Goal: Task Accomplishment & Management: Use online tool/utility

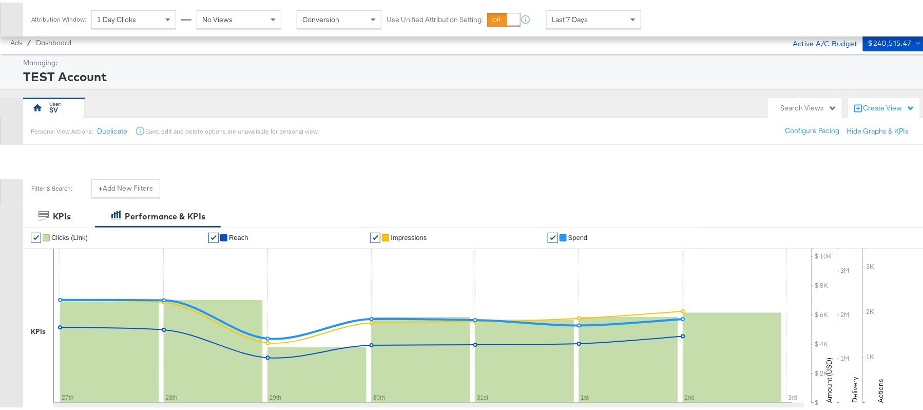
scroll to position [340, 0]
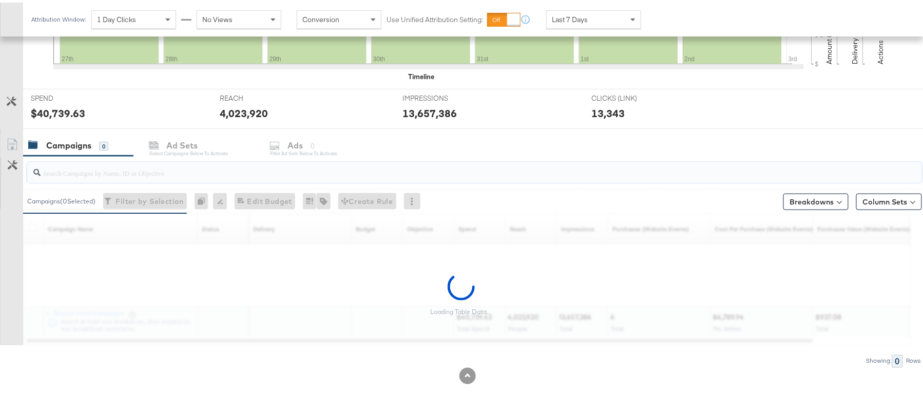
click at [136, 165] on input "search" at bounding box center [441, 166] width 800 height 20
paste input "120230827938750307"
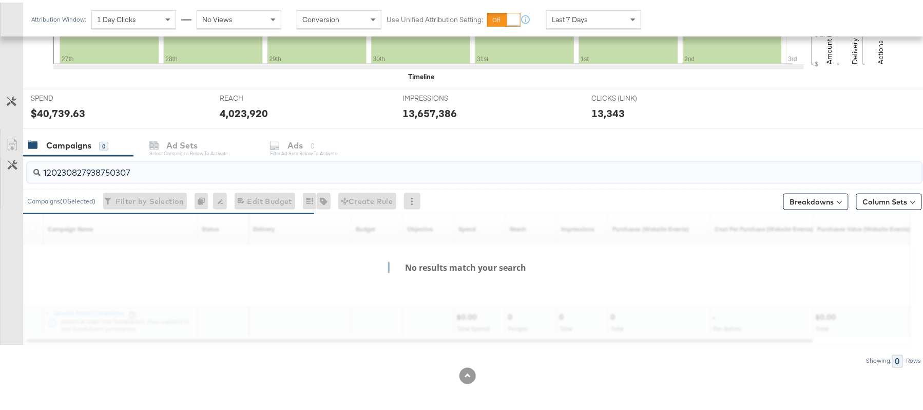
scroll to position [309, 0]
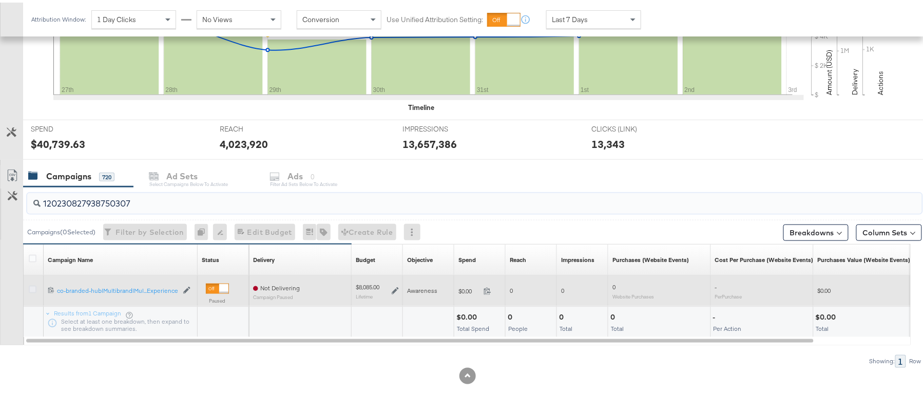
type input "120230827938750307"
click at [31, 286] on icon at bounding box center [33, 287] width 8 height 8
click at [0, 0] on input "checkbox" at bounding box center [0, 0] width 0 height 0
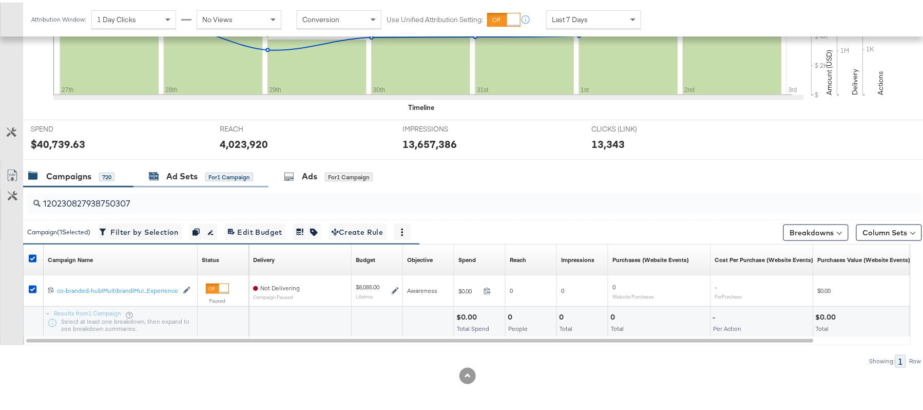
click at [172, 168] on div "Ad Sets" at bounding box center [181, 174] width 31 height 12
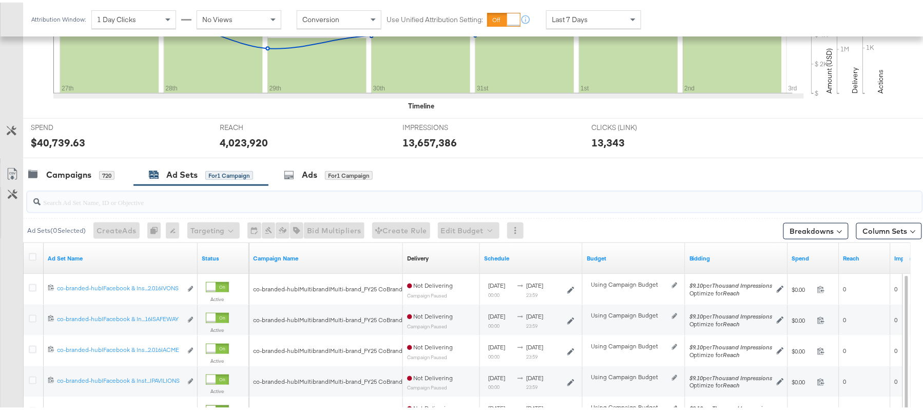
click at [203, 197] on input "search" at bounding box center [441, 195] width 800 height 20
paste input "co-branded-hub|Facebook & Instagram|Social Media|FBIG - Premium Carousel & Prod…"
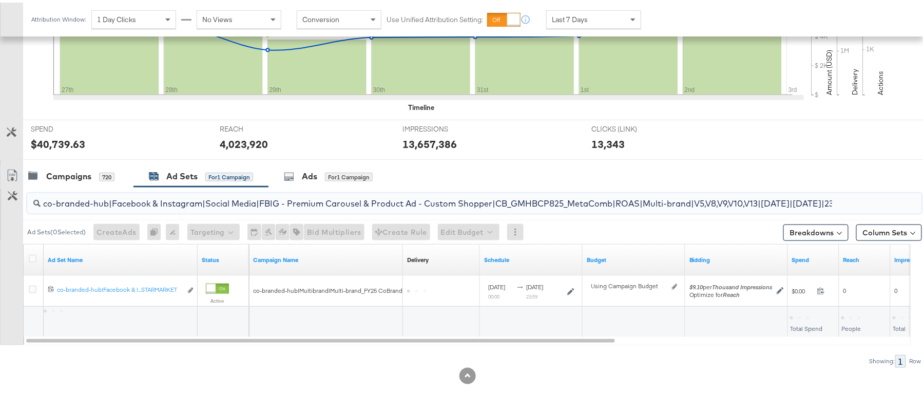
scroll to position [0, 280]
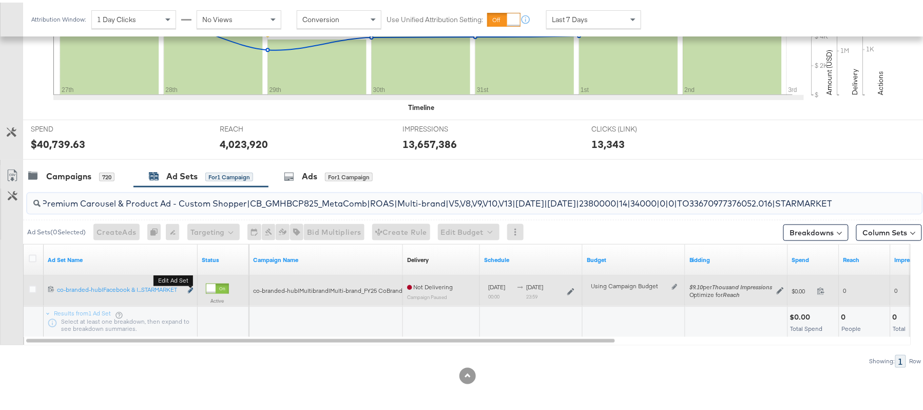
type input "co-branded-hub|Facebook & Instagram|Social Media|FBIG - Premium Carousel & Prod…"
click at [189, 288] on icon "link" at bounding box center [190, 288] width 5 height 6
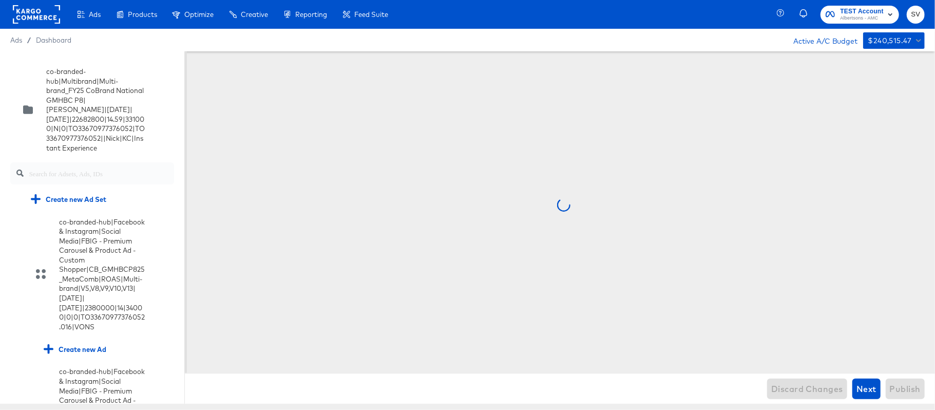
scroll to position [1974, 0]
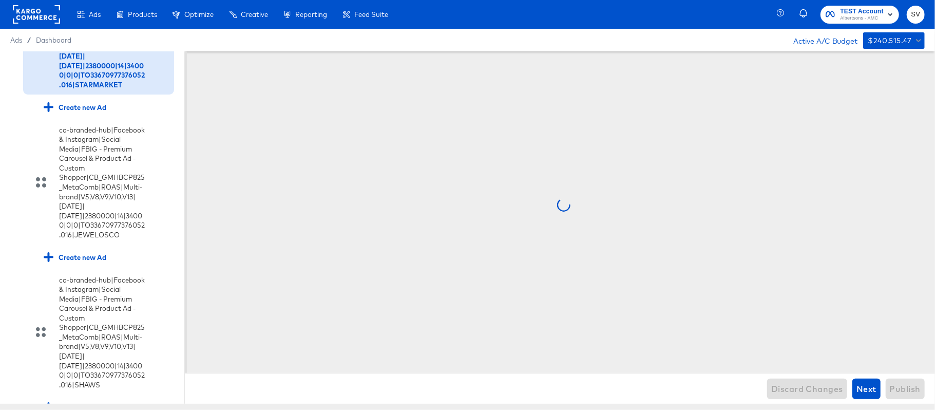
click at [57, 90] on div "co-branded-hub|Facebook & Instagram|Social Media|FBIG - Premium Carousel & Prod…" at bounding box center [88, 32] width 115 height 114
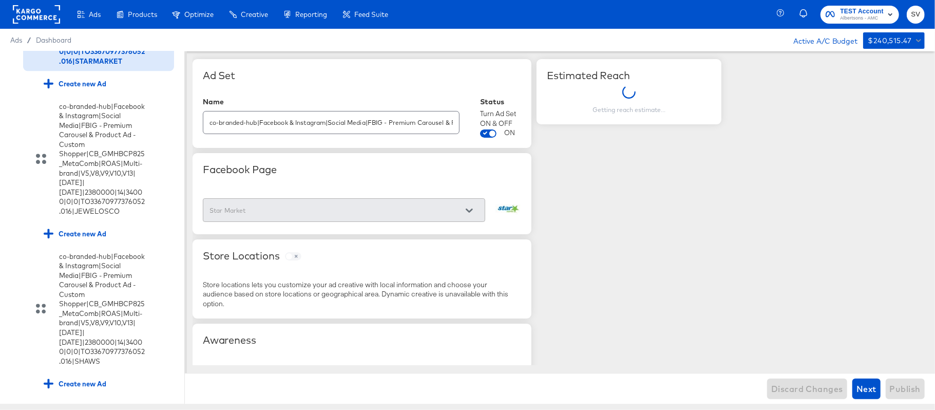
scroll to position [2045, 0]
click at [78, 88] on div "Create new Ad" at bounding box center [75, 84] width 63 height 10
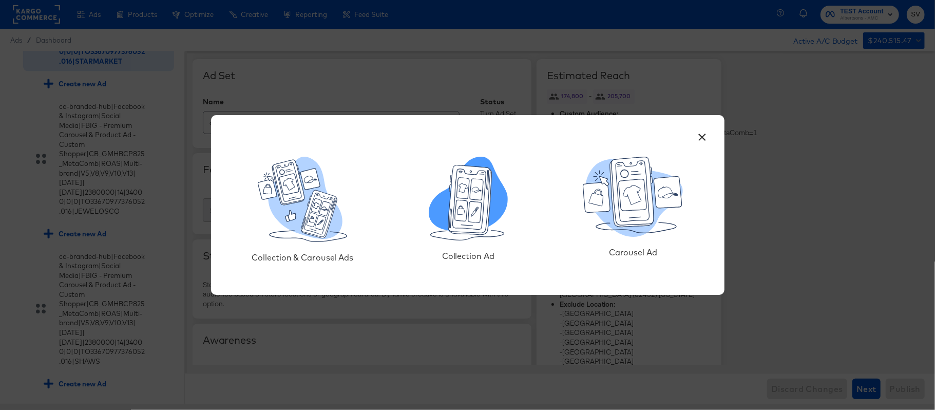
click at [455, 194] on icon at bounding box center [470, 199] width 44 height 69
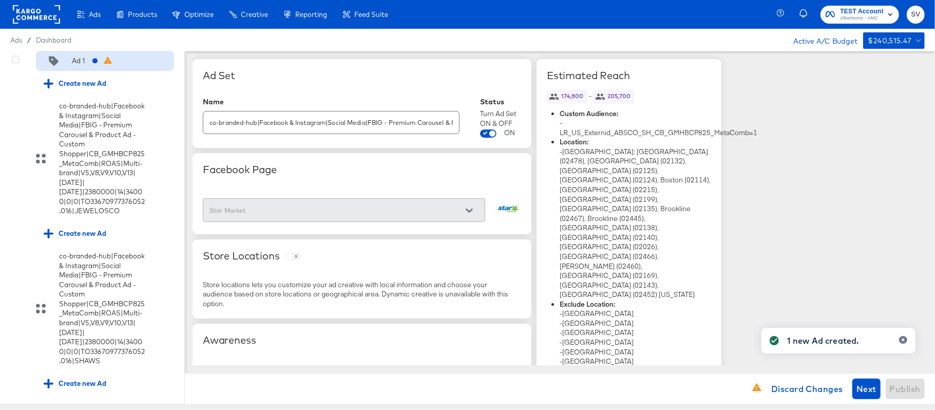
click at [88, 66] on div "Ad 1" at bounding box center [75, 60] width 62 height 10
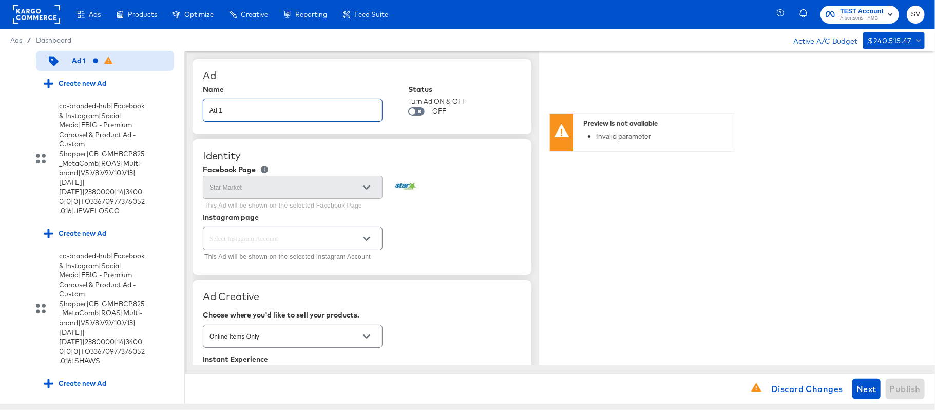
click at [247, 114] on input "Ad 1" at bounding box center [292, 106] width 179 height 22
paste input "co-branded-hub|Facebook & Instagram|Social Media|FBIG - Video IX - Custom Shopp…"
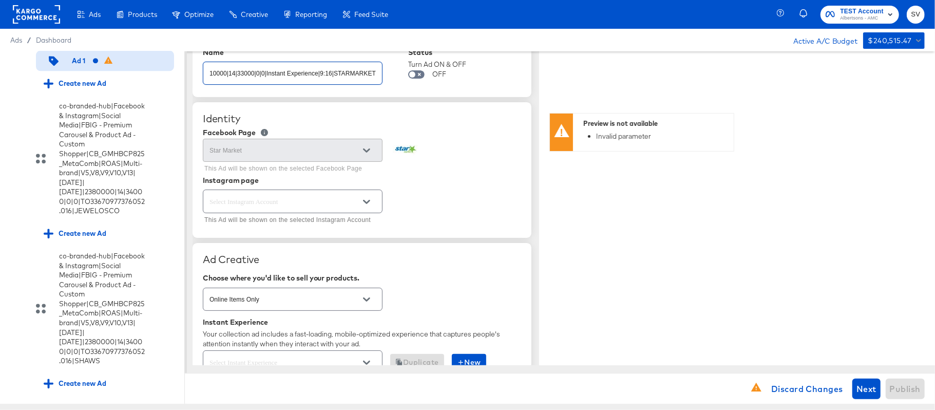
type input "co-branded-hub|Facebook & Instagram|Social Media|FBIG - Video IX - Custom Shopp…"
type textarea "x"
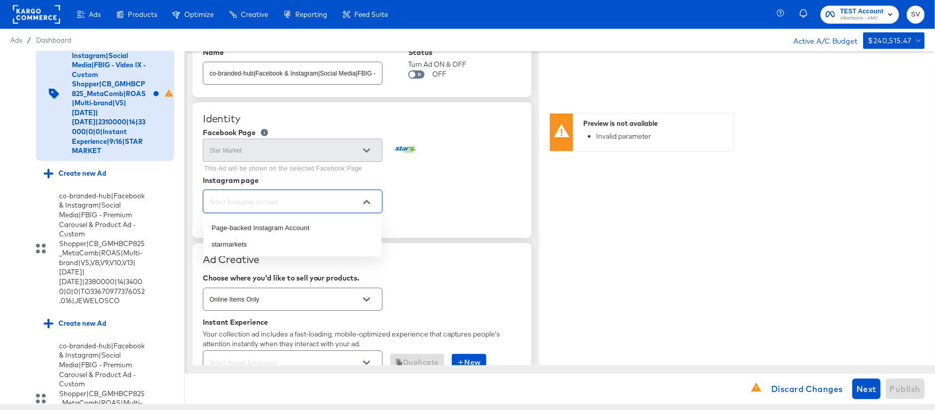
click at [293, 199] on input "text" at bounding box center [284, 202] width 155 height 12
click at [282, 246] on li "starmarkets" at bounding box center [292, 244] width 178 height 16
type textarea "x"
type input "starmarkets"
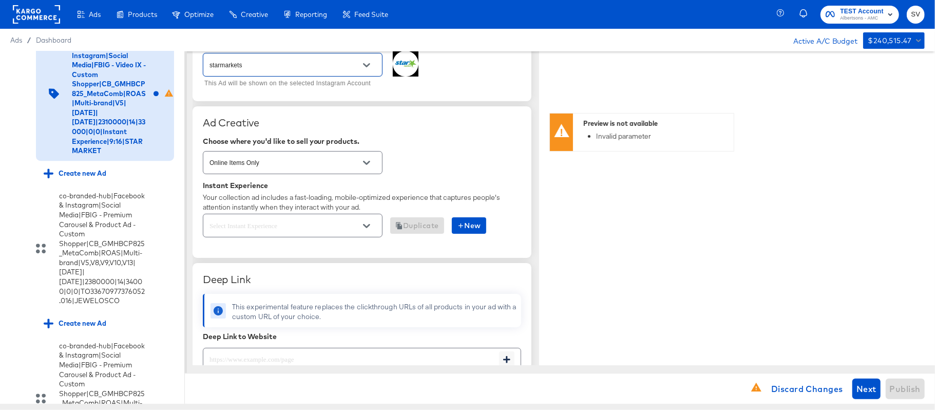
scroll to position [175, 0]
click at [356, 227] on div at bounding box center [367, 224] width 22 height 15
click at [368, 227] on icon "Open" at bounding box center [366, 225] width 7 height 4
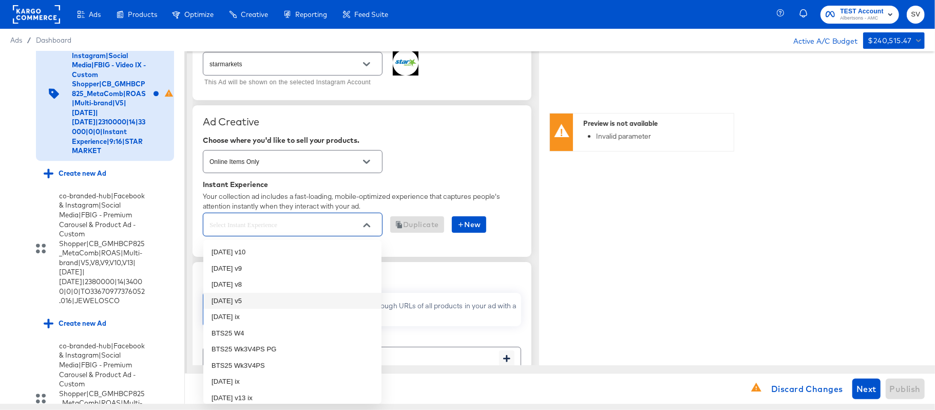
click at [254, 298] on li "oct25 v5" at bounding box center [292, 301] width 178 height 16
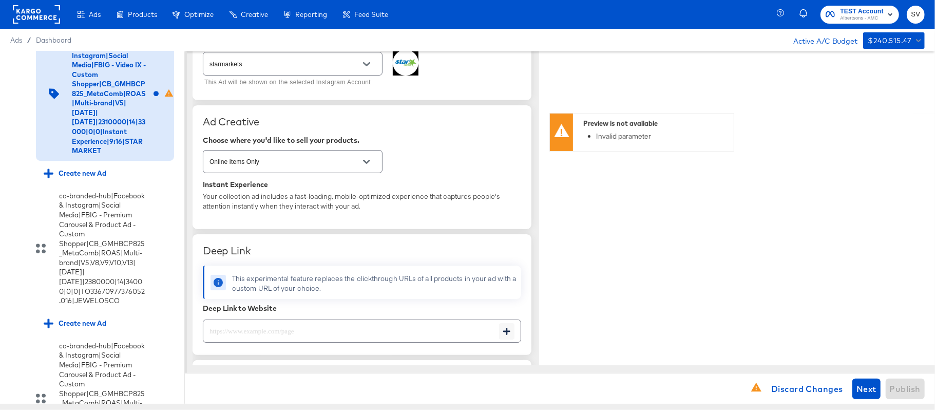
type textarea "x"
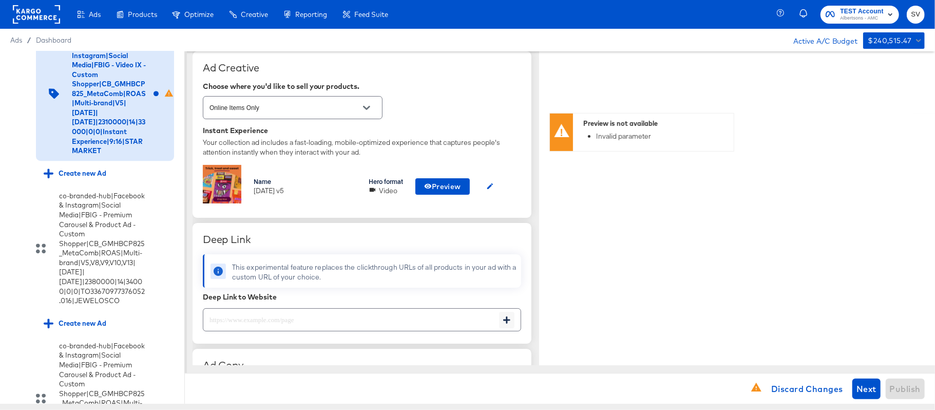
scroll to position [229, 0]
click at [276, 315] on input "text" at bounding box center [351, 315] width 296 height 22
paste input "https://www.starmarket.com/shop/aisles/personal-care-health.html"
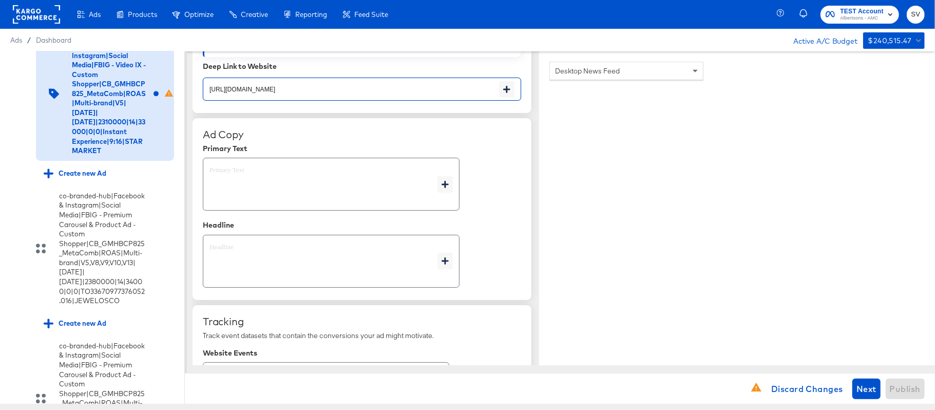
scroll to position [460, 0]
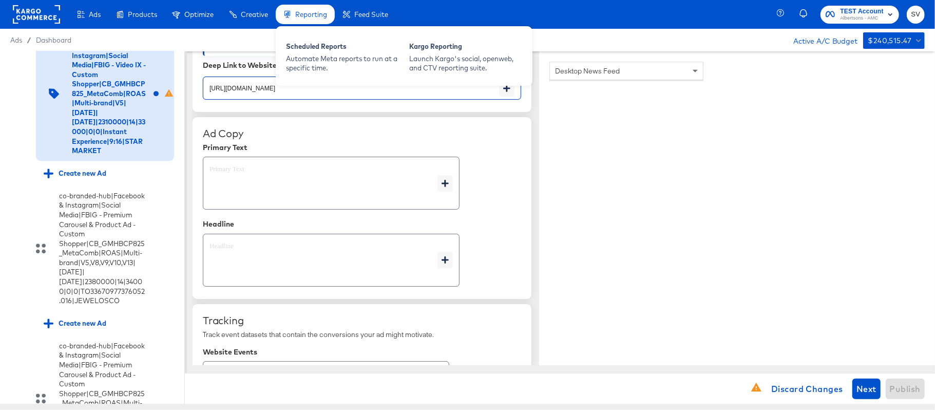
type input "https://www.starmarket.com/shop/aisles/personal-care-health.html"
type textarea "x"
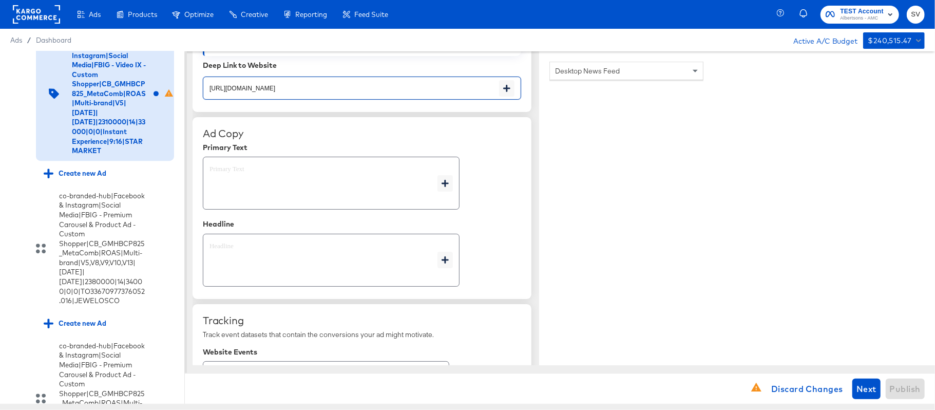
type textarea "x"
click at [261, 169] on textarea at bounding box center [323, 183] width 228 height 37
type textarea "x"
paste textarea "Shop your favorite brands for you and your home!"
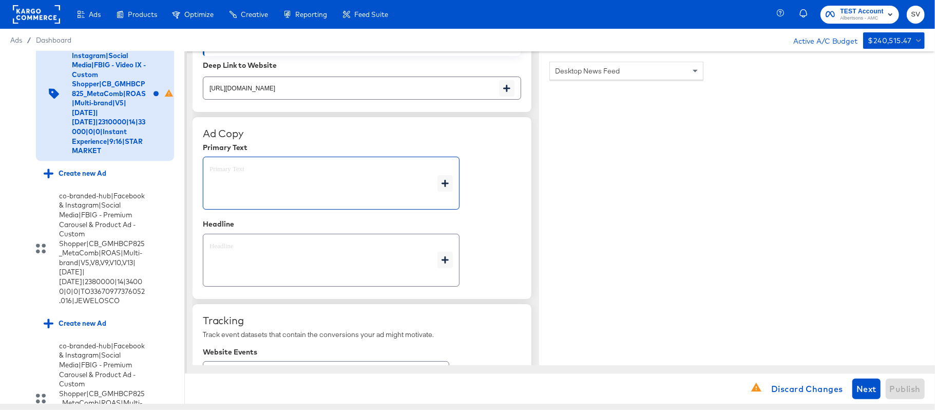
type textarea "Shop your favorite brands for you and your home!"
type textarea "x"
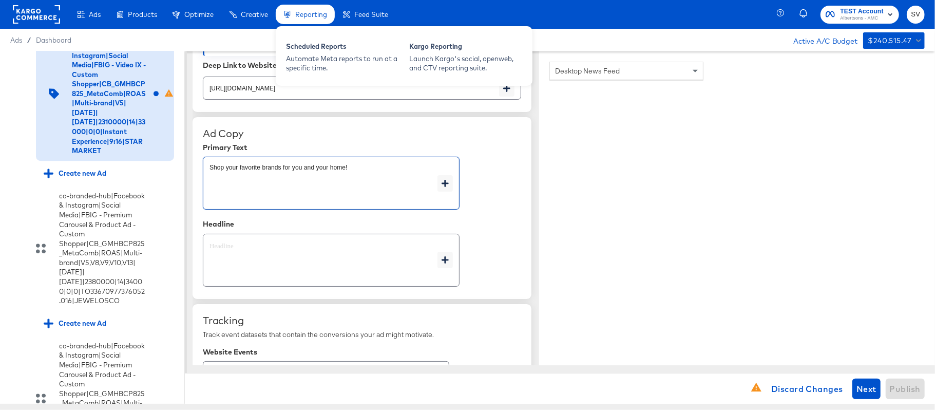
type textarea "Shop your favorite brands for you and your home!"
type textarea "x"
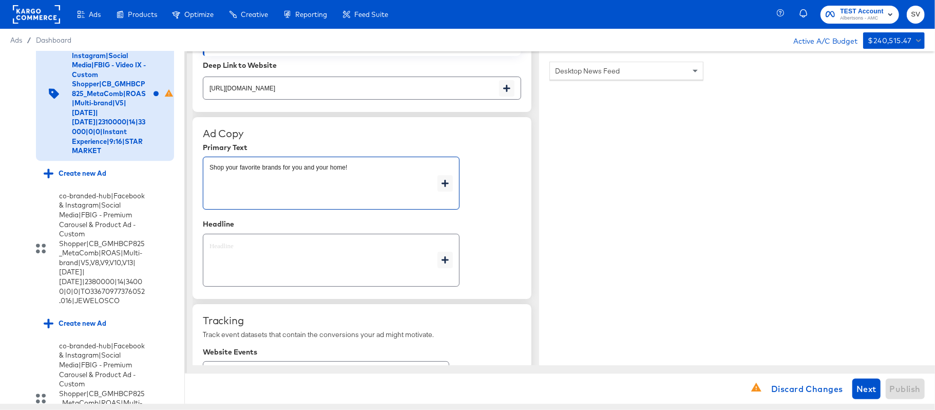
type textarea "x"
click at [222, 207] on div "Shop your favorite brands for you and your home! x" at bounding box center [331, 183] width 257 height 53
type textarea "x"
click at [233, 261] on textarea at bounding box center [323, 260] width 228 height 37
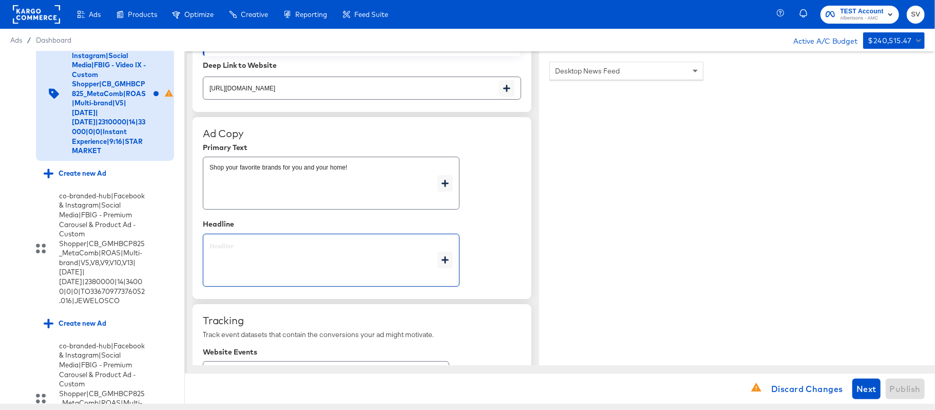
type textarea "x"
paste textarea "Explore latest arrivals"
type textarea "Explore latest arrivals"
type textarea "x"
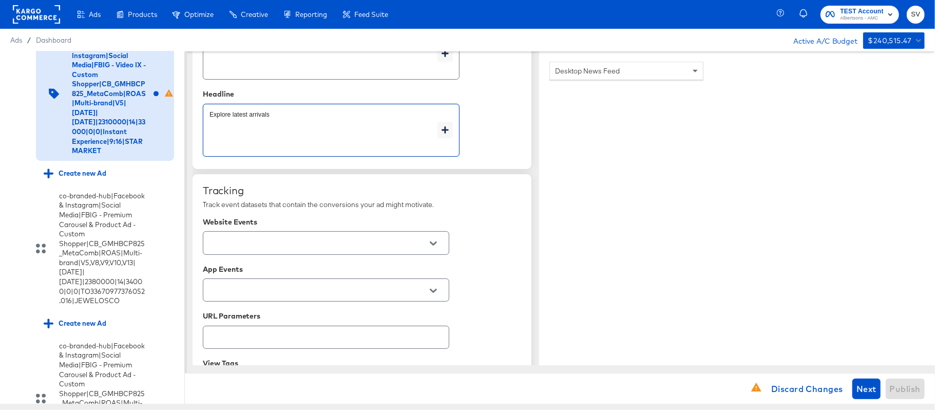
scroll to position [592, 0]
type textarea "Explore latest arrivals"
type textarea "x"
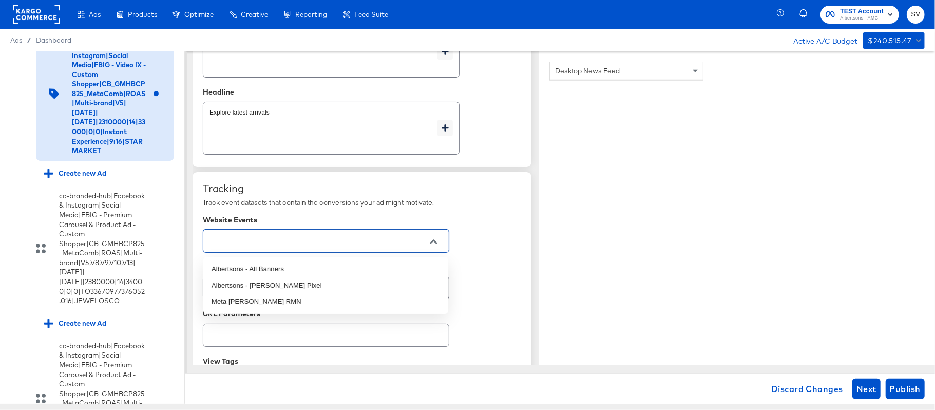
click at [265, 243] on input "text" at bounding box center [317, 241] width 221 height 12
click at [262, 267] on li "Albertsons - All Banners" at bounding box center [325, 269] width 245 height 16
type textarea "x"
type input "Albertsons - All Banners"
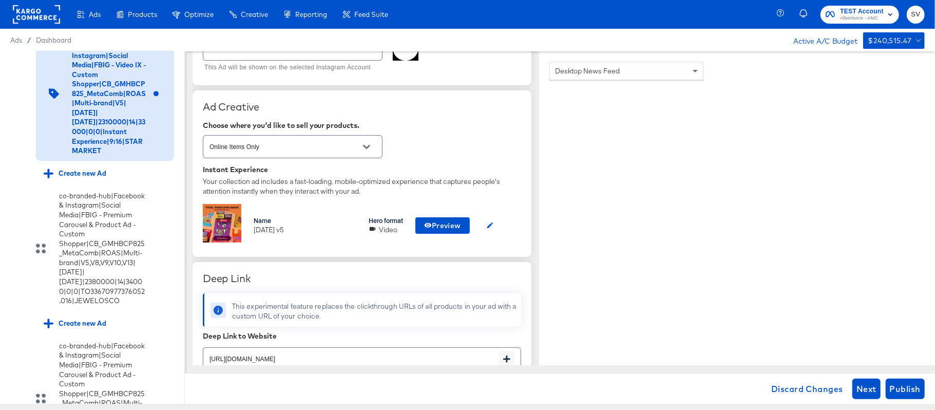
scroll to position [0, 0]
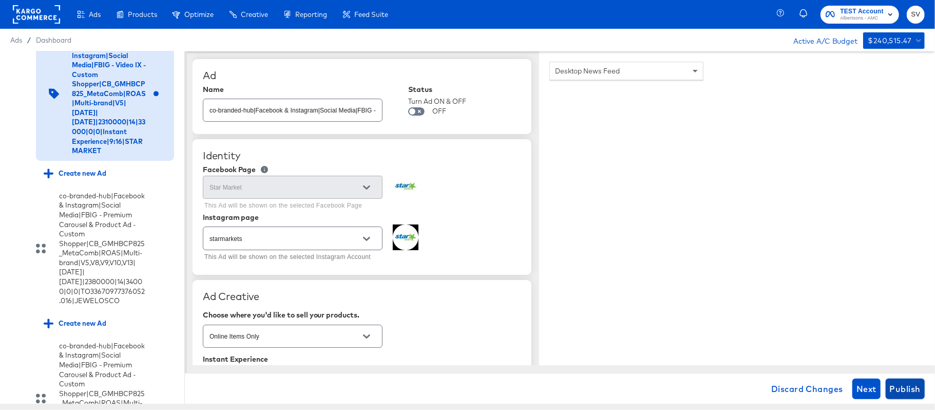
click at [896, 385] on span "Publish" at bounding box center [905, 388] width 31 height 14
type textarea "x"
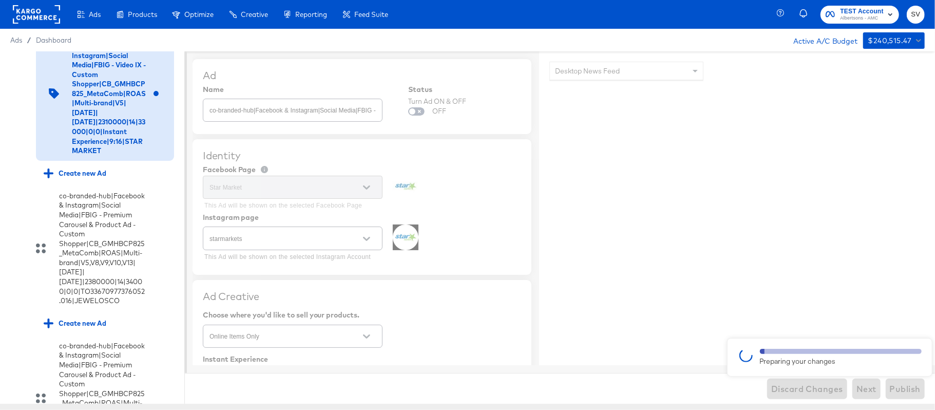
type textarea "x"
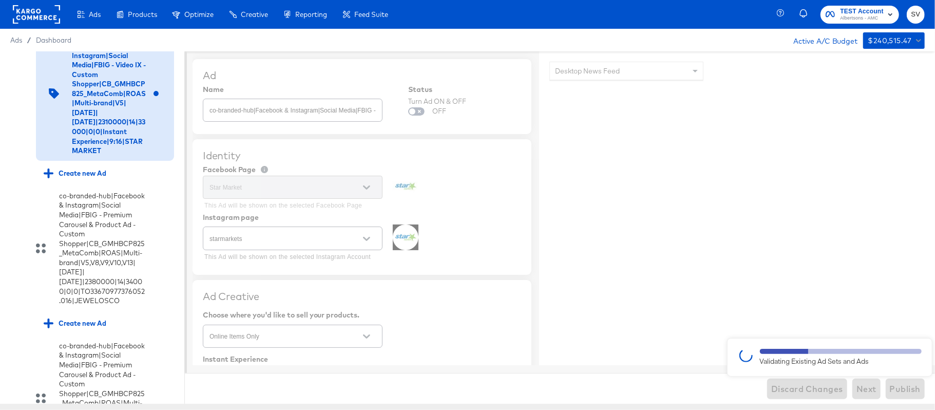
type textarea "x"
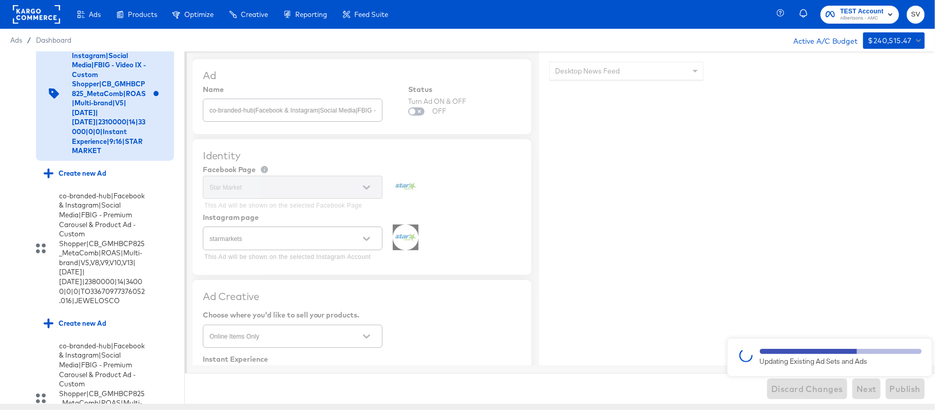
type textarea "x"
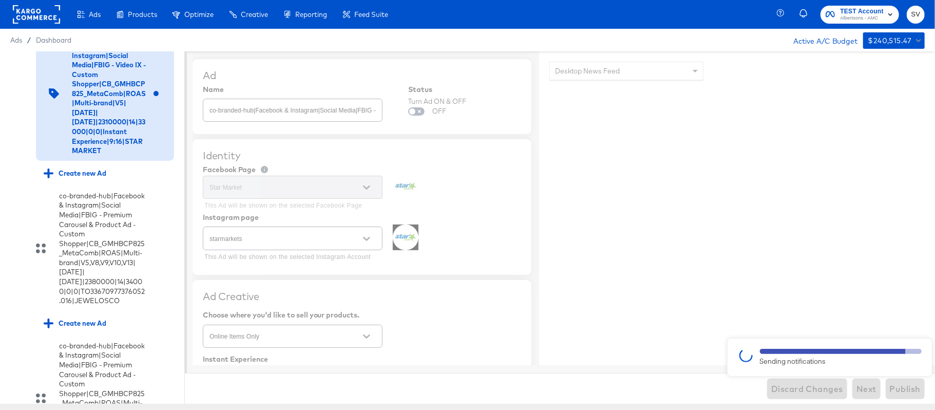
type textarea "x"
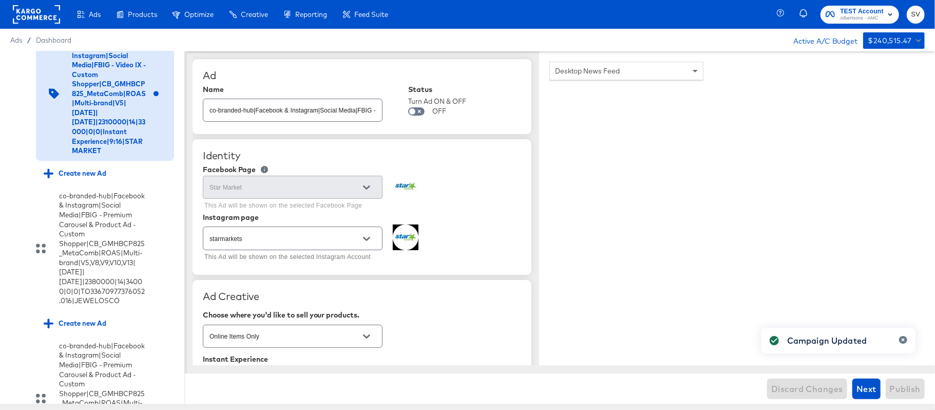
type textarea "x"
click at [40, 5] on rect at bounding box center [36, 14] width 47 height 18
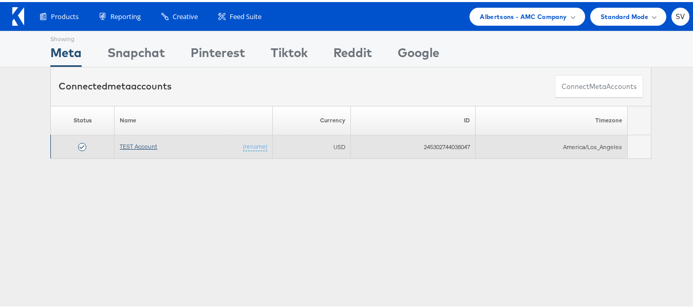
click at [132, 145] on link "TEST Account" at bounding box center [138, 144] width 37 height 8
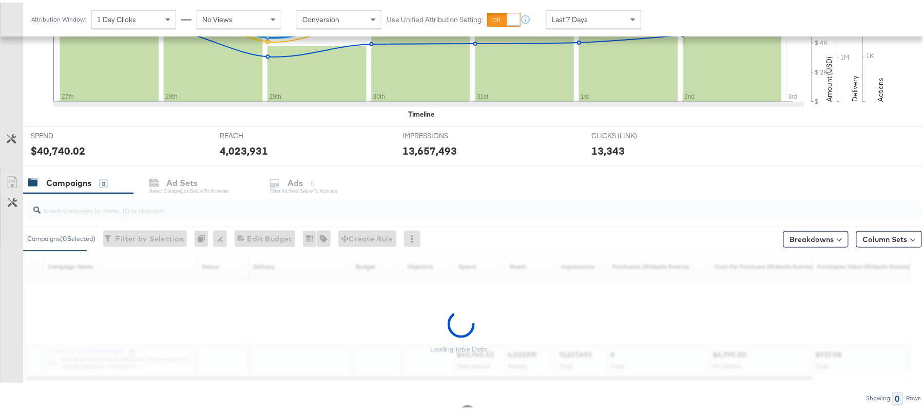
scroll to position [303, 0]
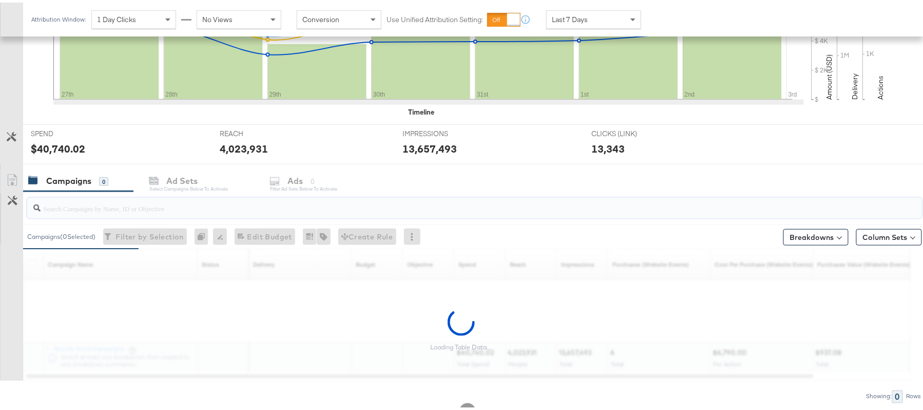
click at [132, 208] on input "search" at bounding box center [441, 201] width 800 height 20
paste input "120230827523830307"
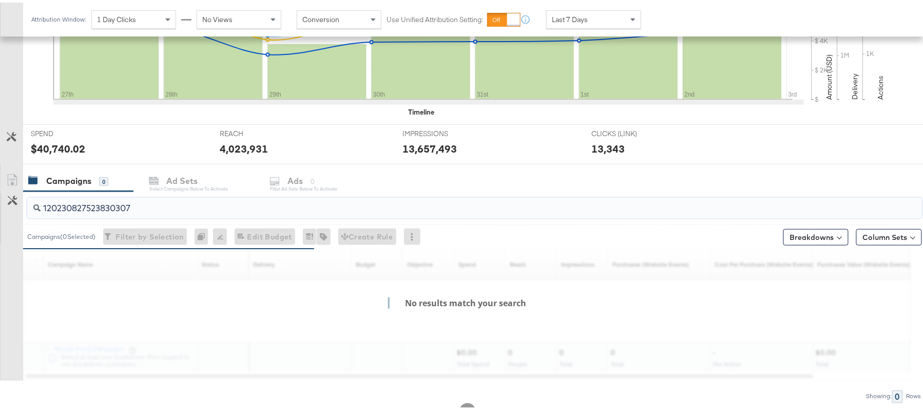
type input "120230827523830307"
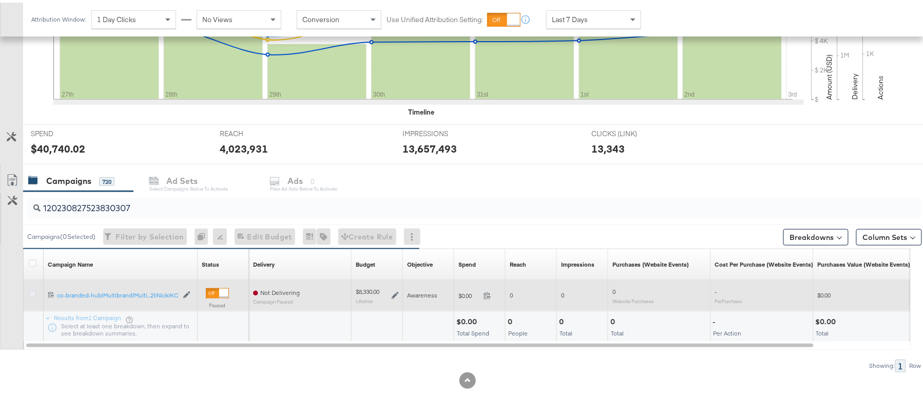
click at [31, 294] on icon at bounding box center [33, 291] width 8 height 8
click at [0, 0] on input "checkbox" at bounding box center [0, 0] width 0 height 0
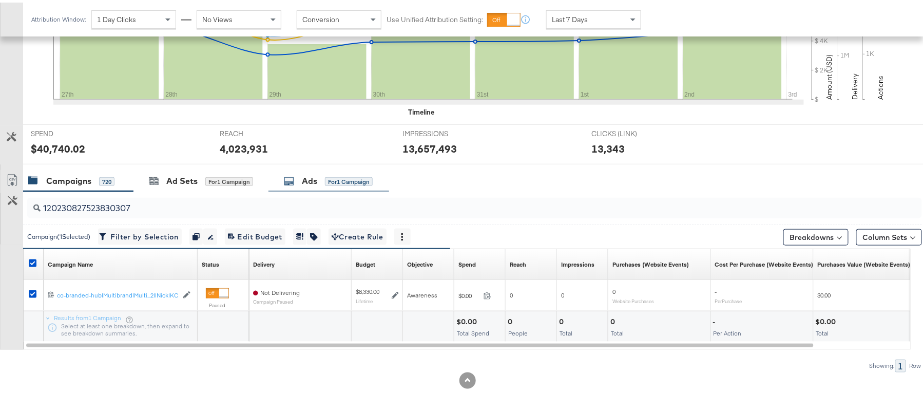
click at [308, 179] on div "Ads" at bounding box center [309, 178] width 15 height 12
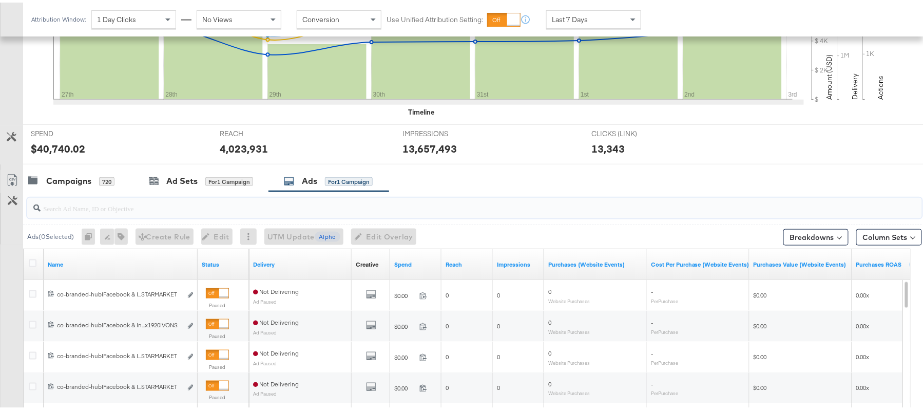
click at [295, 207] on input "search" at bounding box center [441, 201] width 800 height 20
paste input "co-branded-hub|Facebook & Instagram|Social Media|FBIG - Premium Carousel & Prod…"
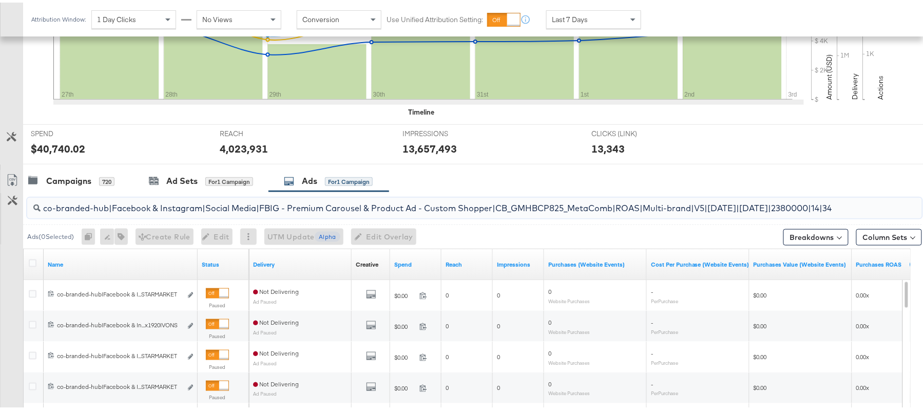
scroll to position [0, 215]
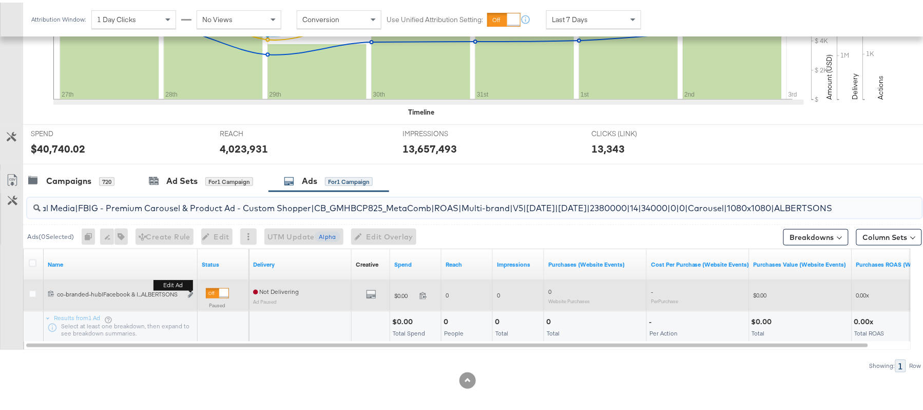
type input "co-branded-hub|Facebook & Instagram|Social Media|FBIG - Premium Carousel & Prod…"
click at [189, 288] on b "Edit ad" at bounding box center [173, 282] width 40 height 11
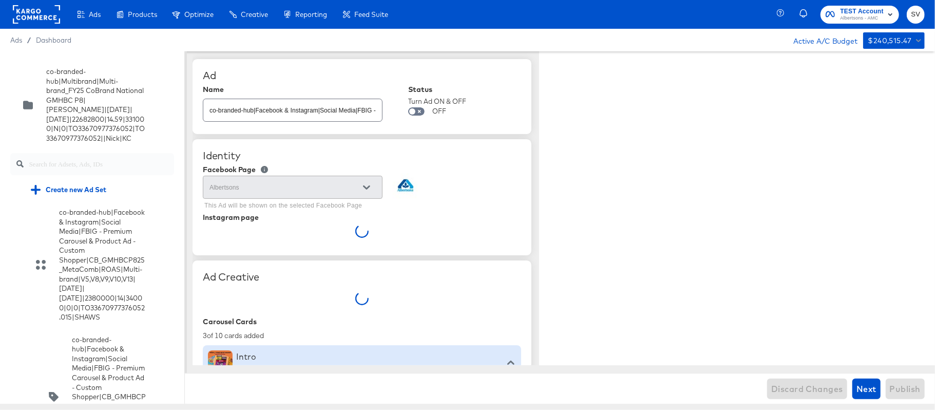
type textarea "x"
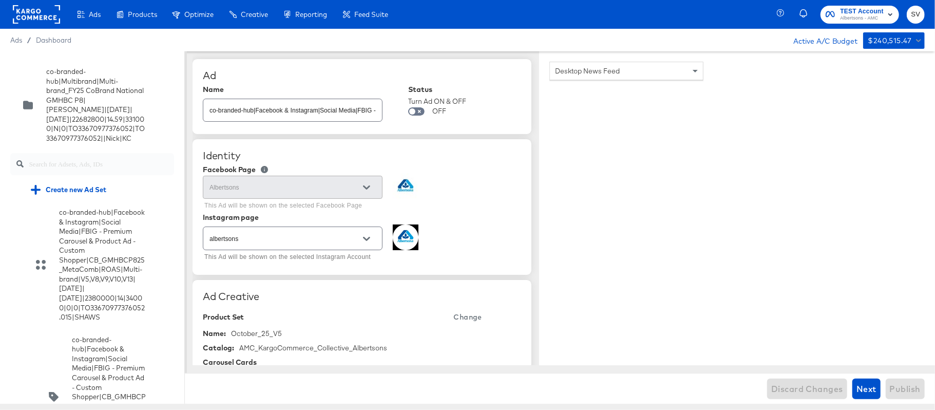
scroll to position [6622, 0]
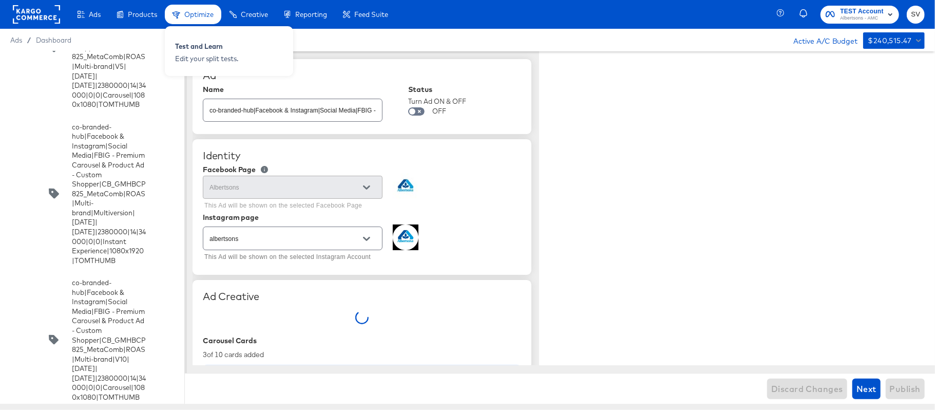
type textarea "x"
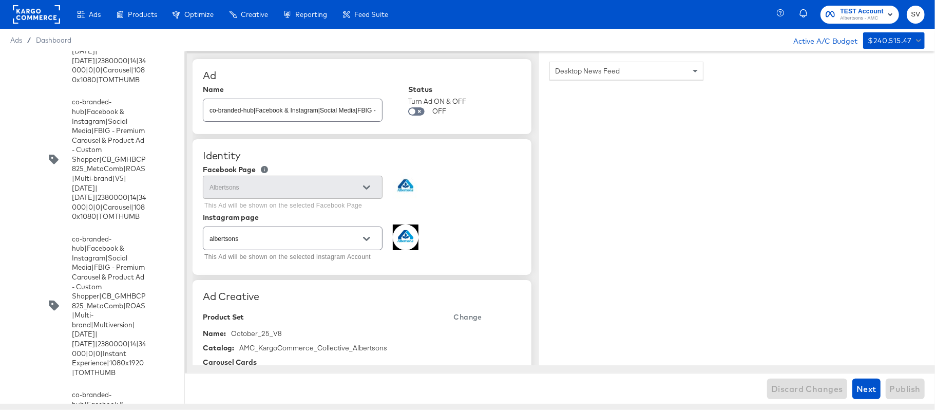
scroll to position [6510, 0]
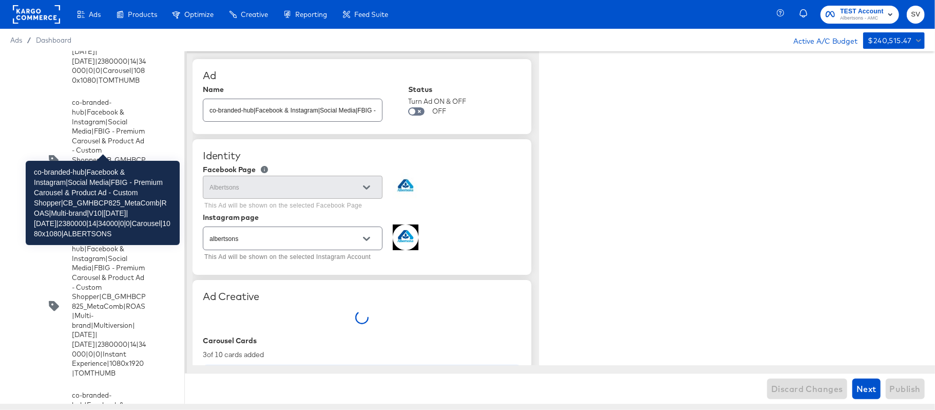
scroll to position [6270, 0]
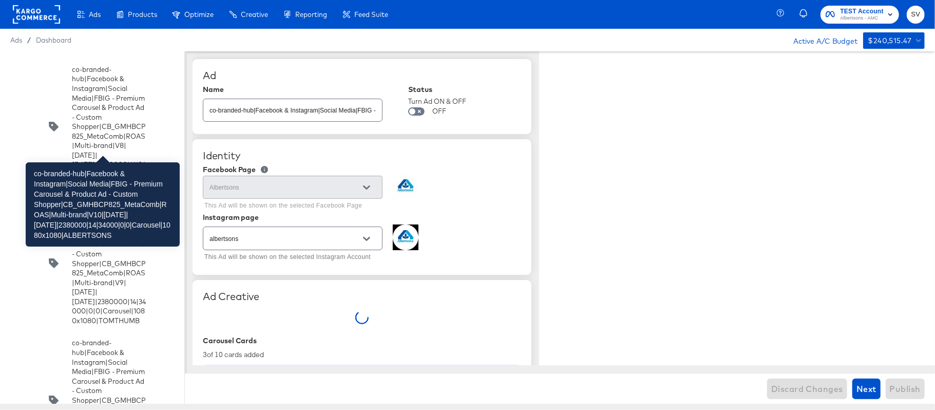
type textarea "x"
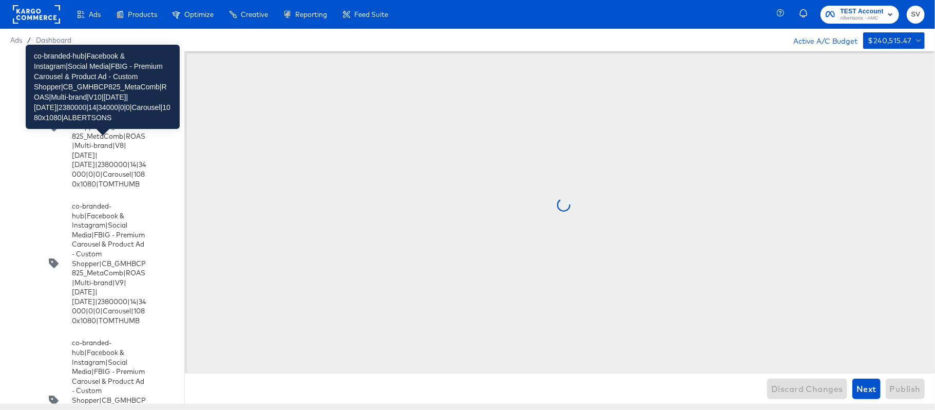
scroll to position [6125, 0]
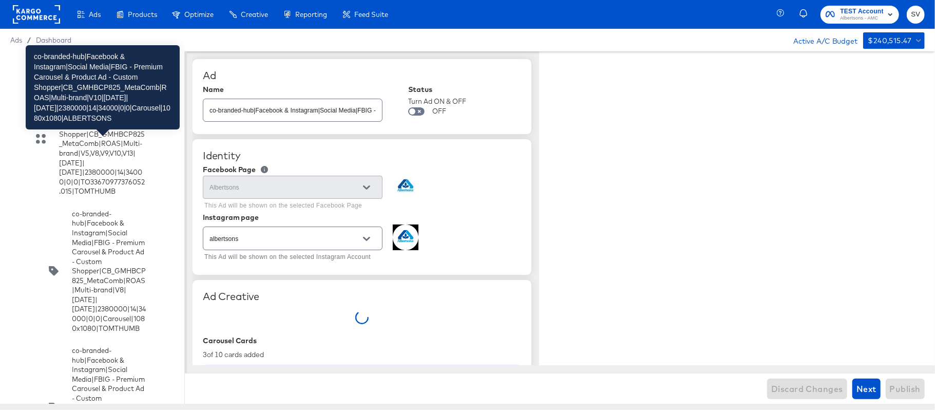
type textarea "x"
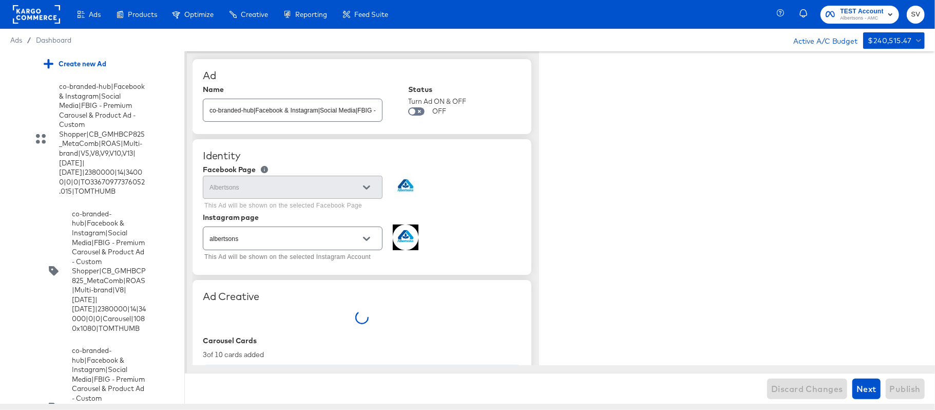
type textarea "x"
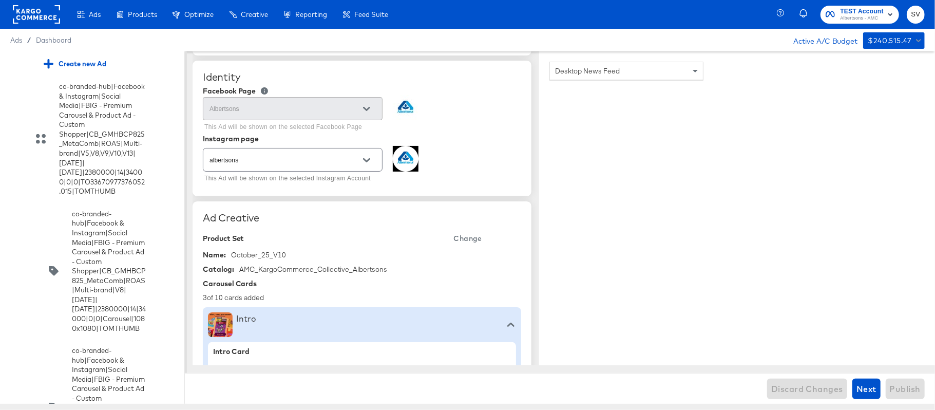
scroll to position [4508, 0]
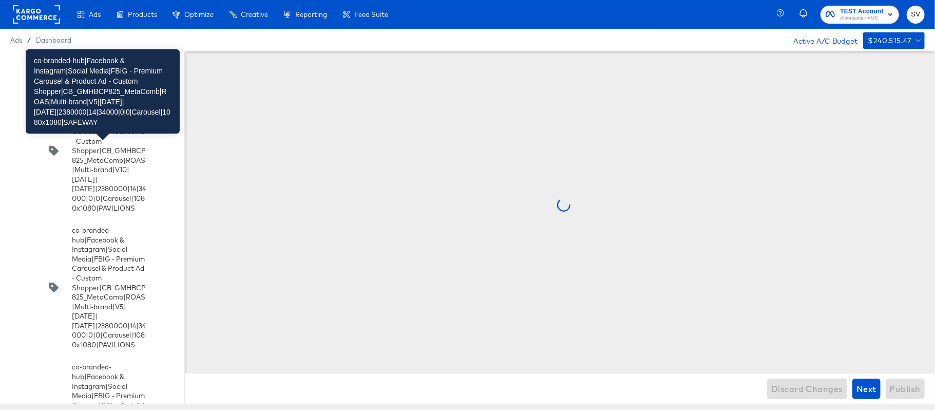
scroll to position [0, 0]
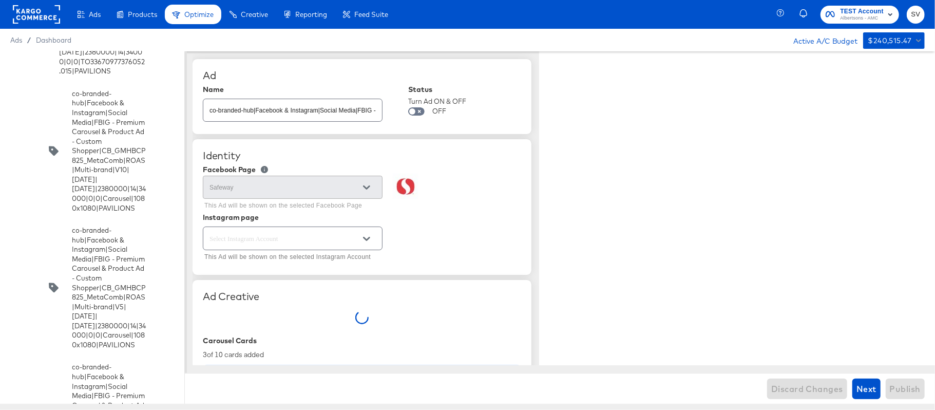
type textarea "x"
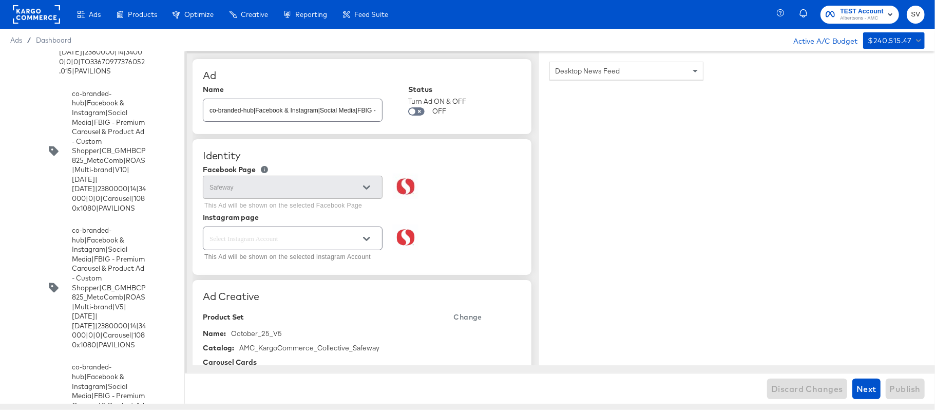
scroll to position [4197, 0]
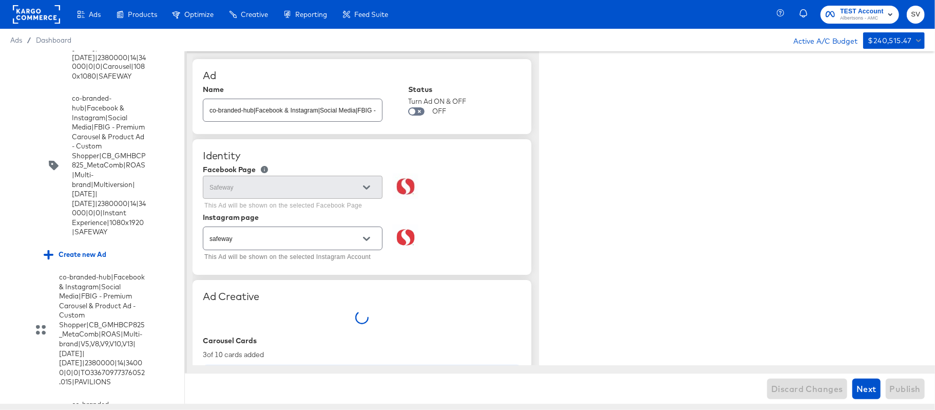
type textarea "x"
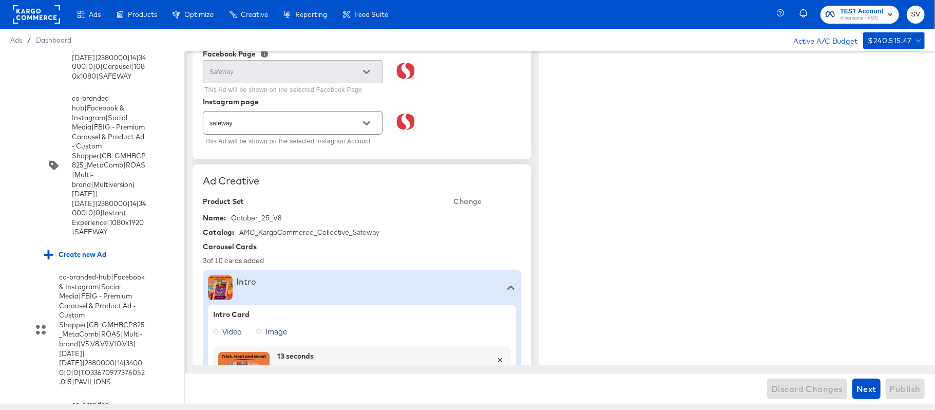
scroll to position [116, 0]
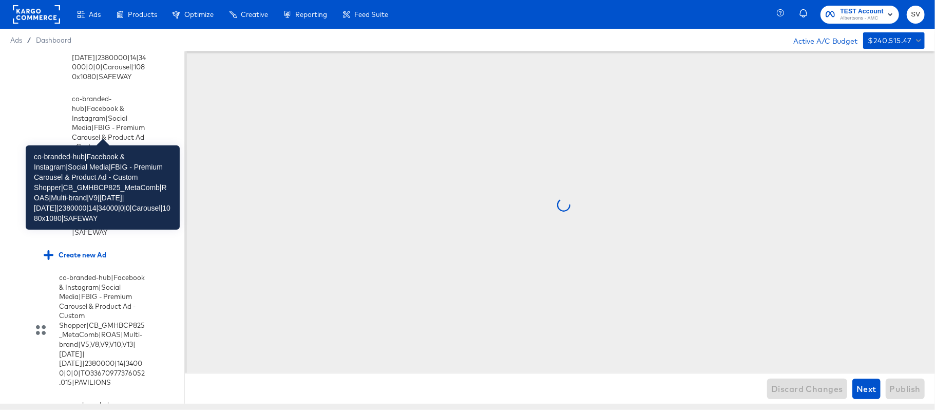
scroll to position [0, 0]
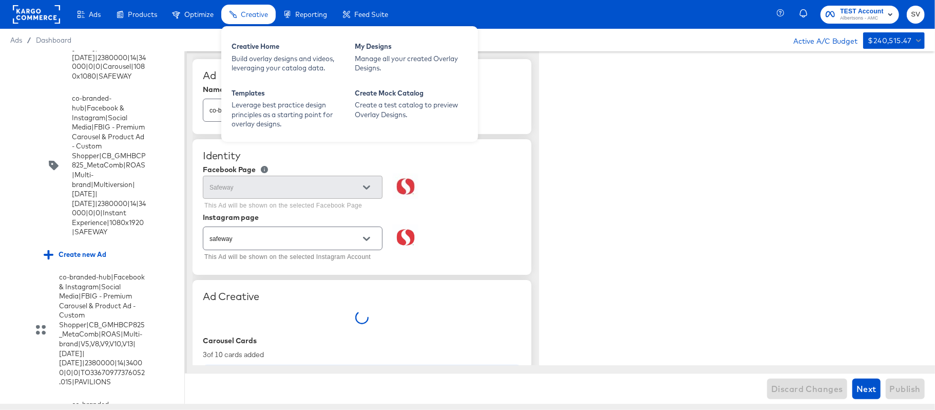
type textarea "x"
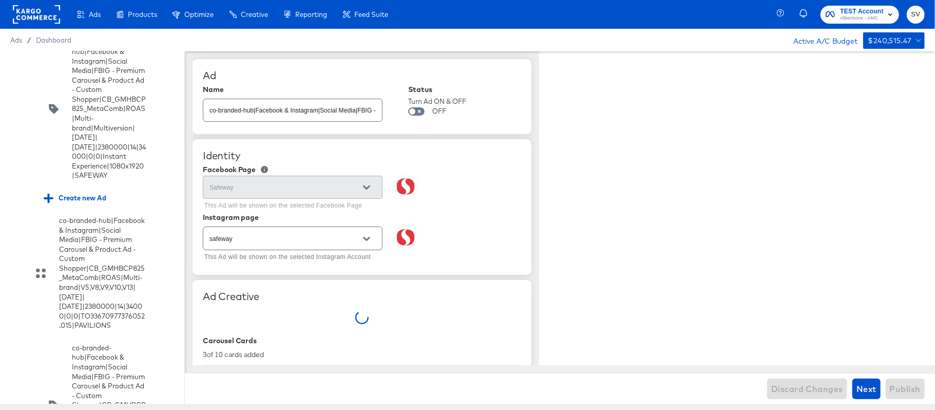
type textarea "x"
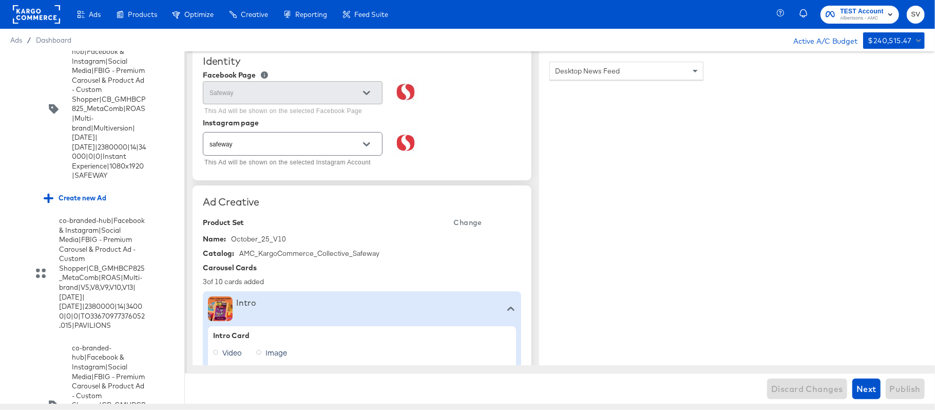
scroll to position [1802, 0]
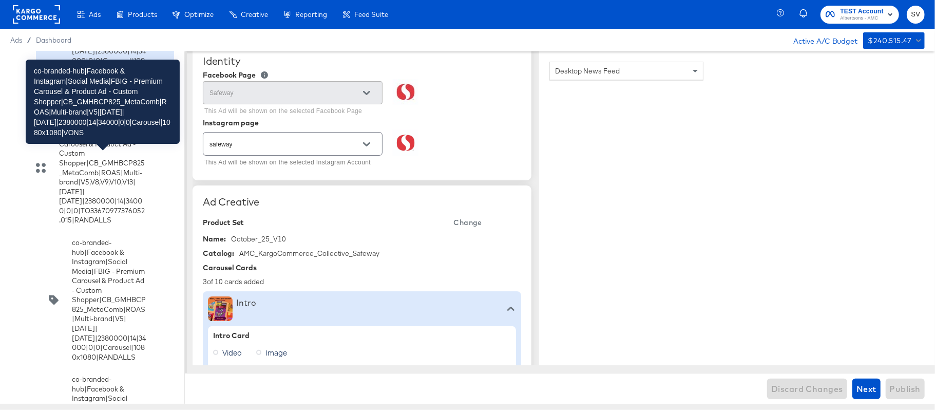
click at [116, 75] on div "co-branded-hub|Facebook & Instagram|Social Media|FBIG - Premium Carousel & Prod…" at bounding box center [109, 13] width 74 height 124
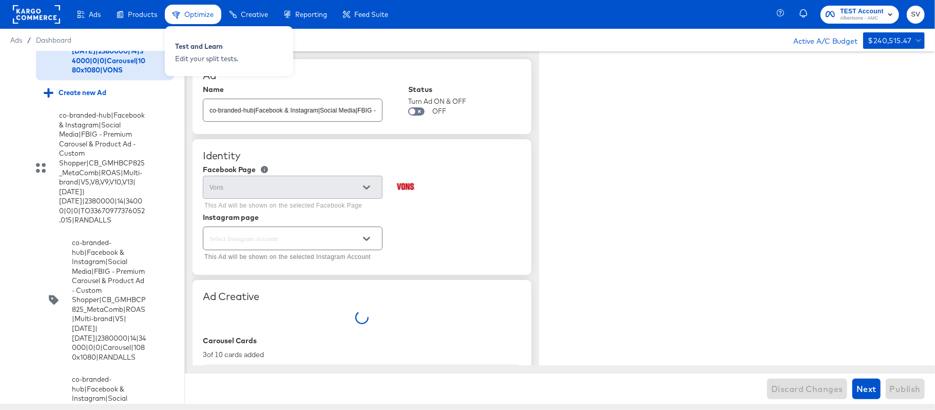
type textarea "x"
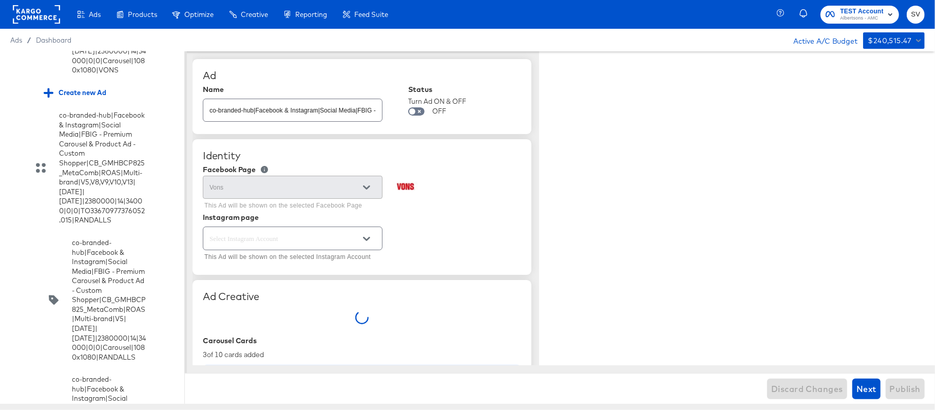
type textarea "x"
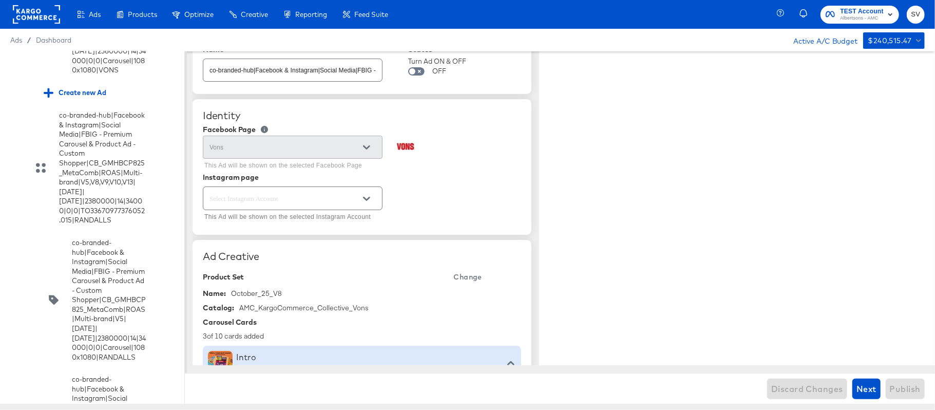
scroll to position [44, 0]
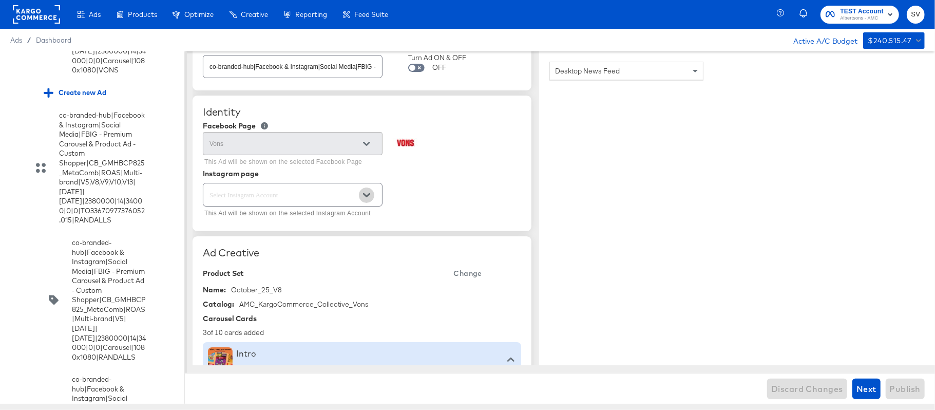
click at [366, 194] on icon "Open" at bounding box center [366, 194] width 7 height 7
click at [413, 182] on div "This Ad will be shown on the selected Instagram Account" at bounding box center [362, 201] width 318 height 40
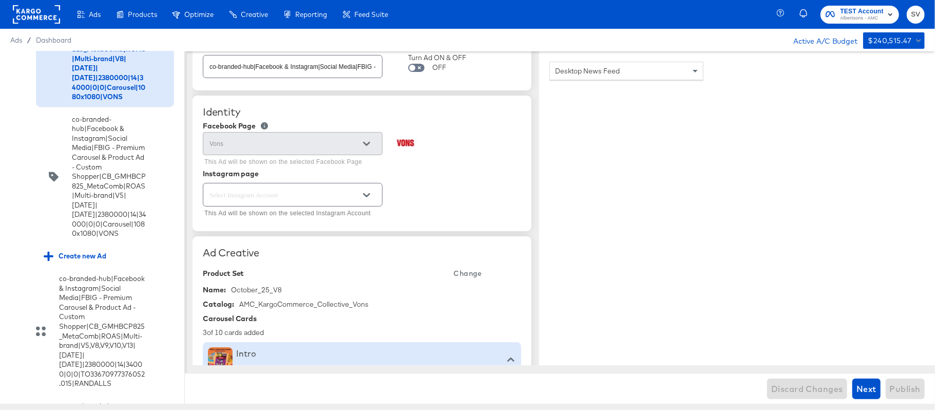
scroll to position [1335, 0]
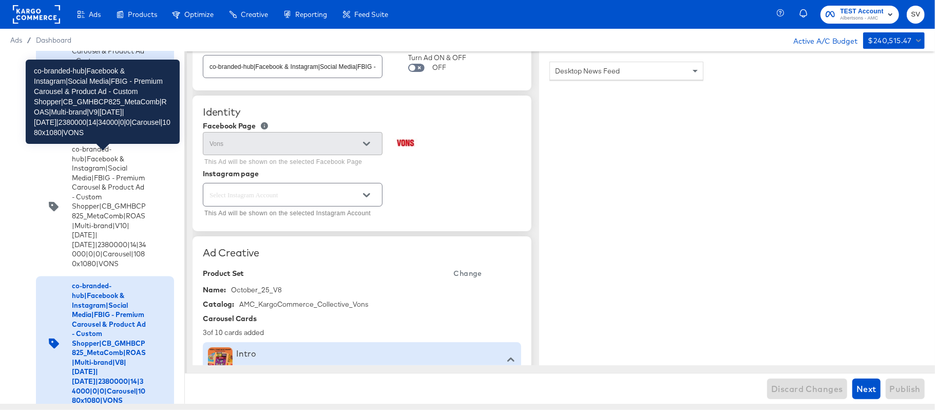
click at [130, 132] on div "co-branded-hub|Facebook & Instagram|Social Media|FBIG - Premium Carousel & Prod…" at bounding box center [109, 70] width 74 height 124
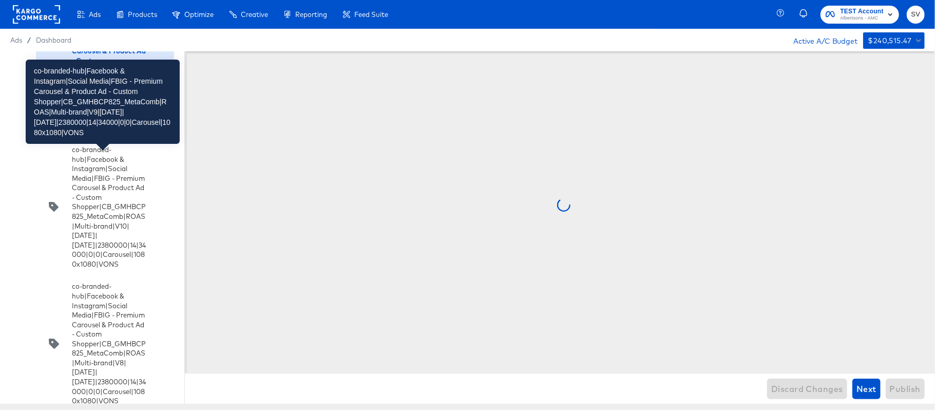
scroll to position [0, 0]
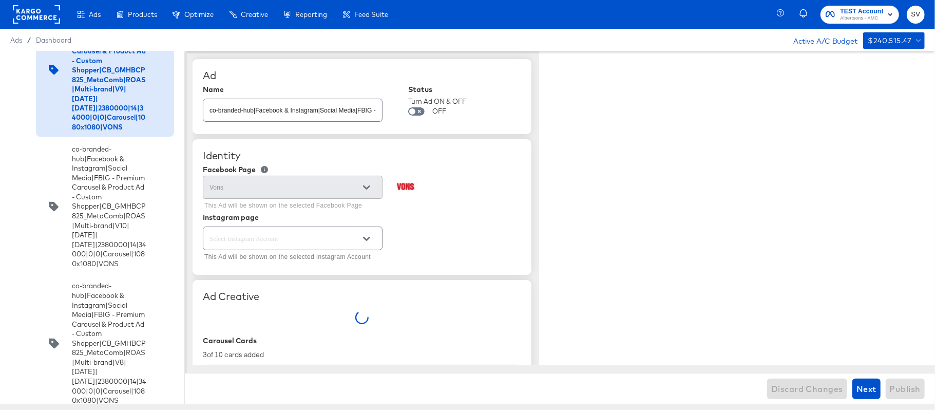
type textarea "x"
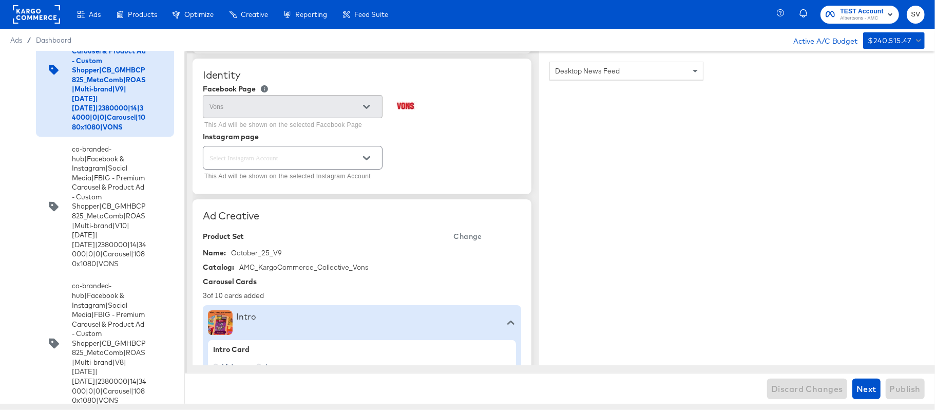
scroll to position [1391, 0]
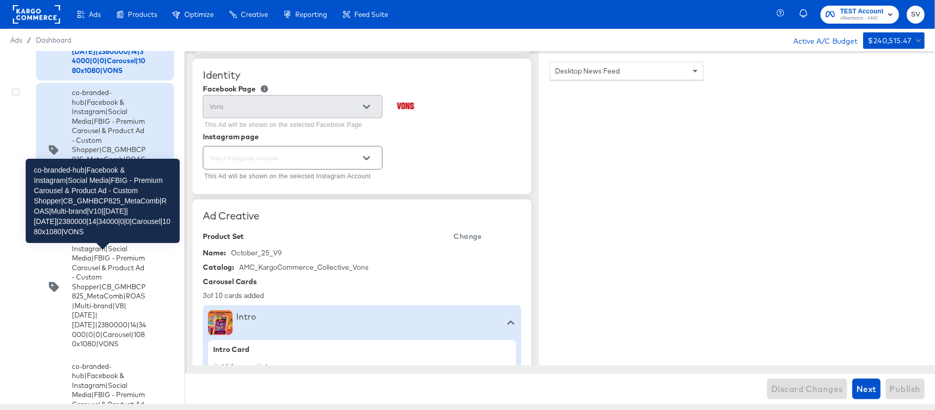
click at [103, 212] on div "co-branded-hub|Facebook & Instagram|Social Media|FBIG - Premium Carousel & Prod…" at bounding box center [109, 150] width 74 height 124
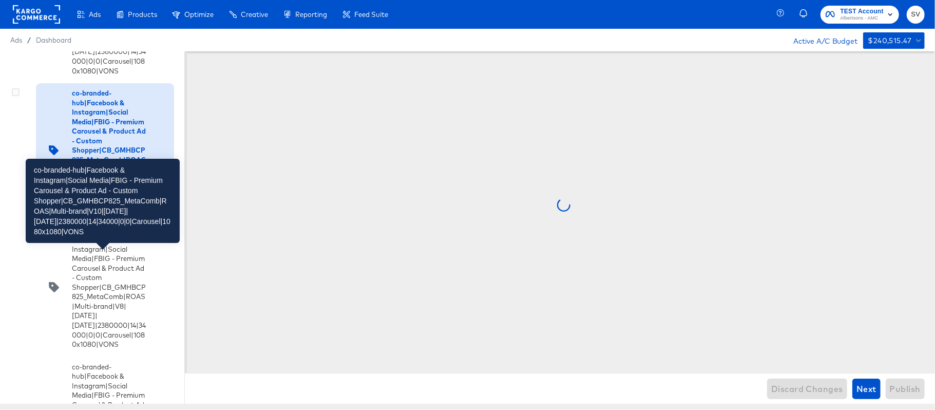
scroll to position [0, 0]
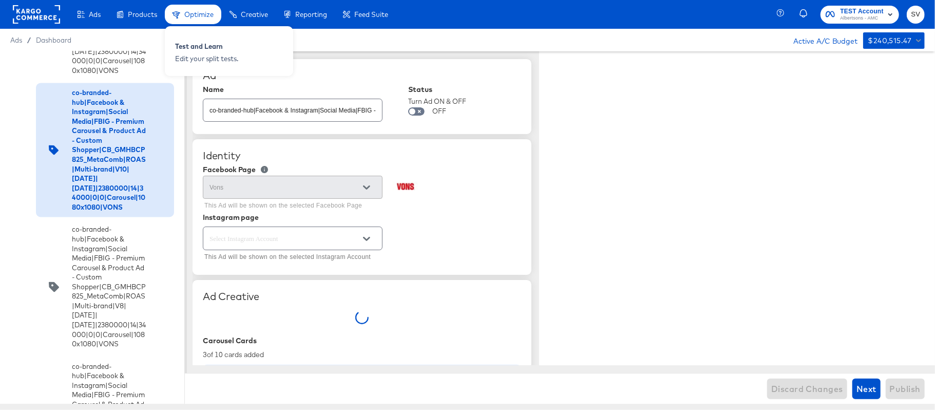
type textarea "x"
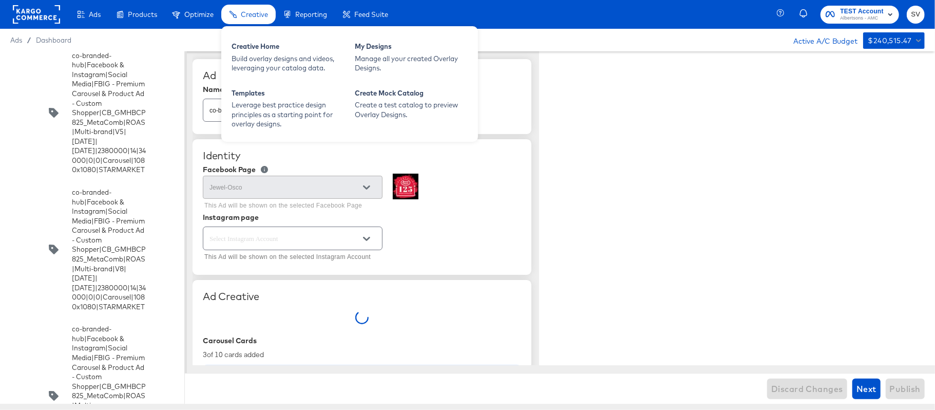
type textarea "x"
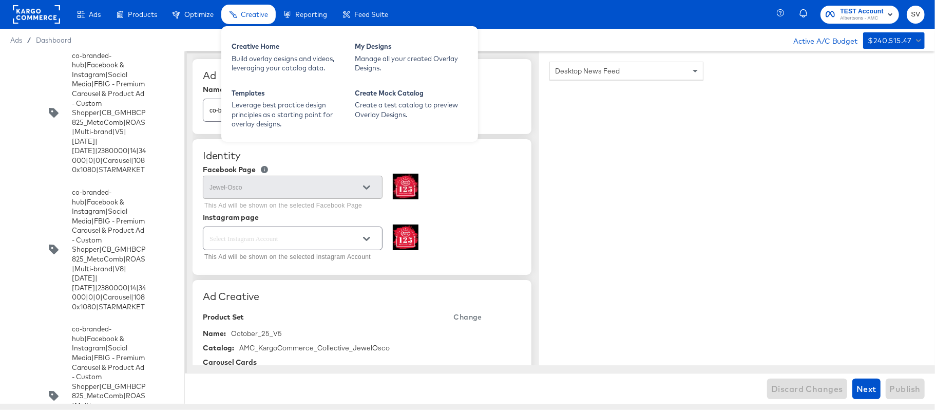
scroll to position [8319, 0]
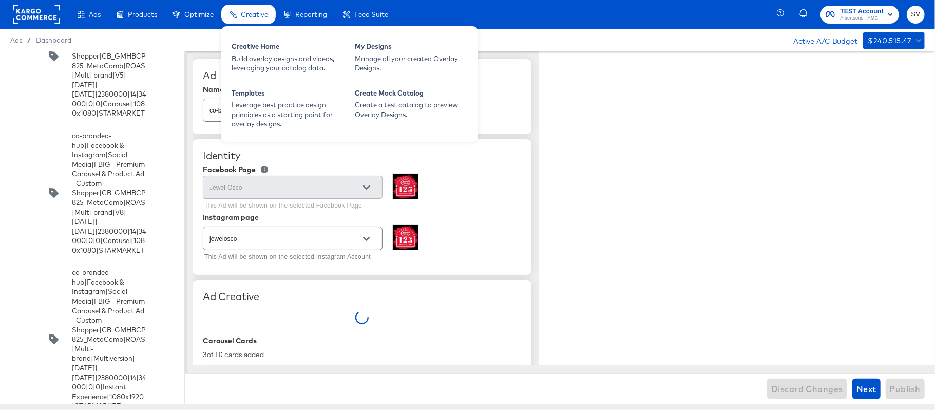
type textarea "x"
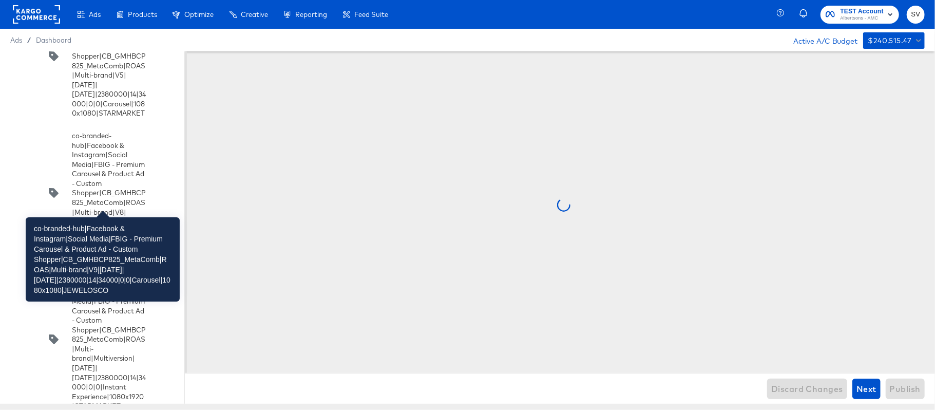
scroll to position [8190, 0]
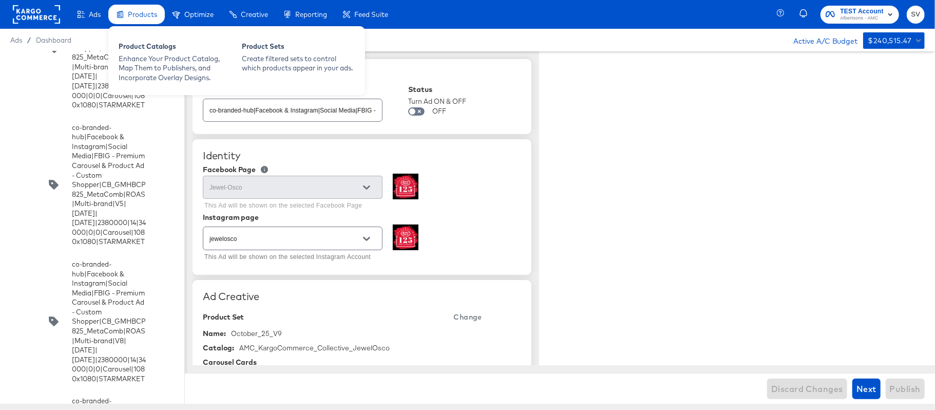
type textarea "x"
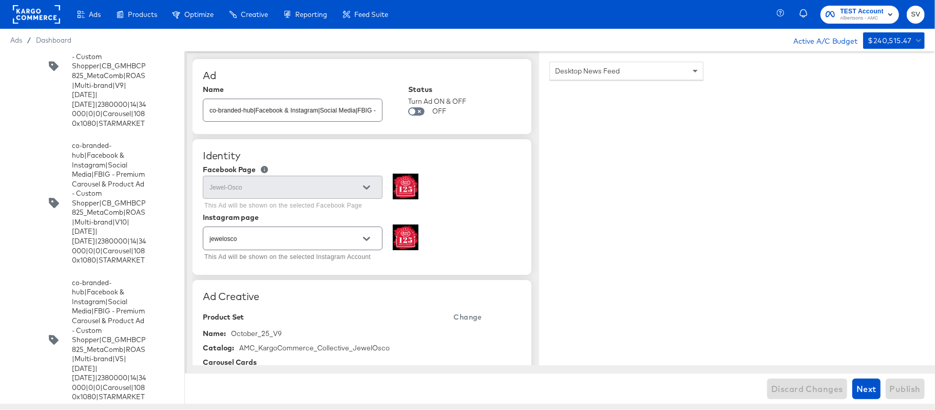
scroll to position [8034, 0]
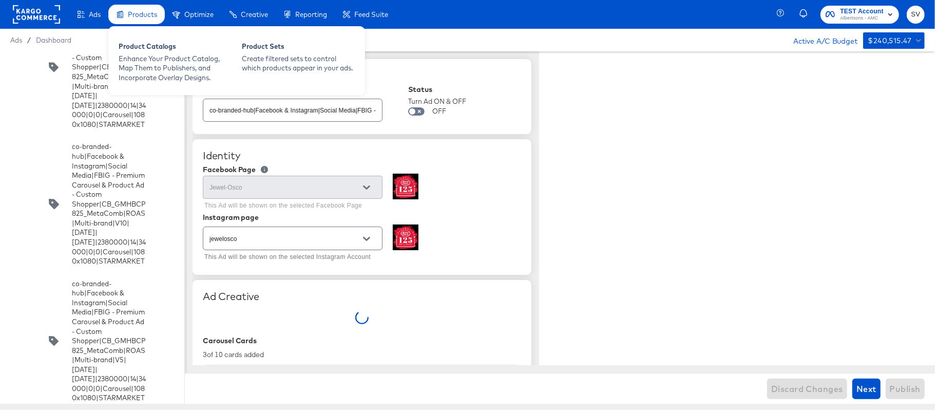
type textarea "x"
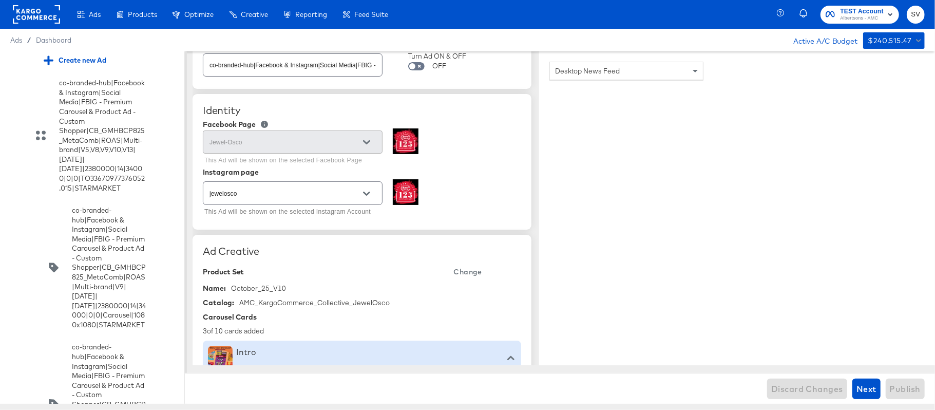
scroll to position [5155, 0]
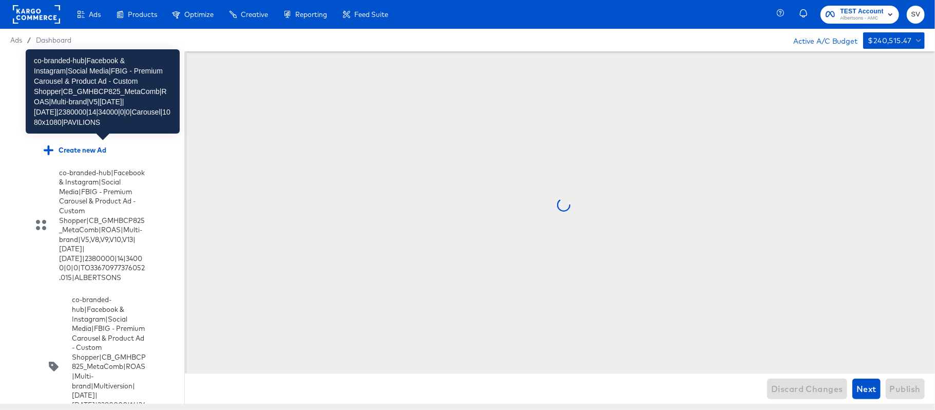
scroll to position [0, 0]
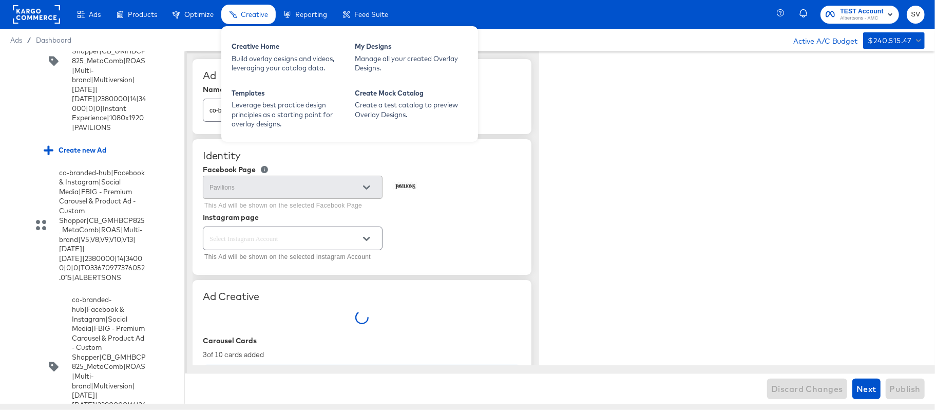
type textarea "x"
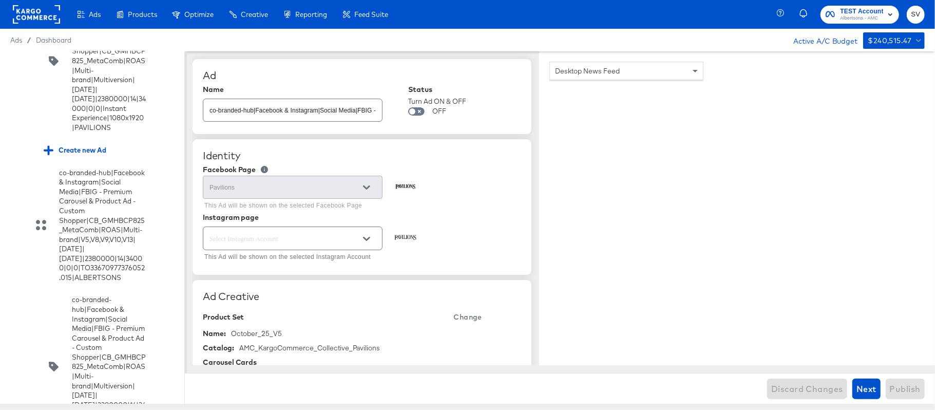
scroll to position [5211, 0]
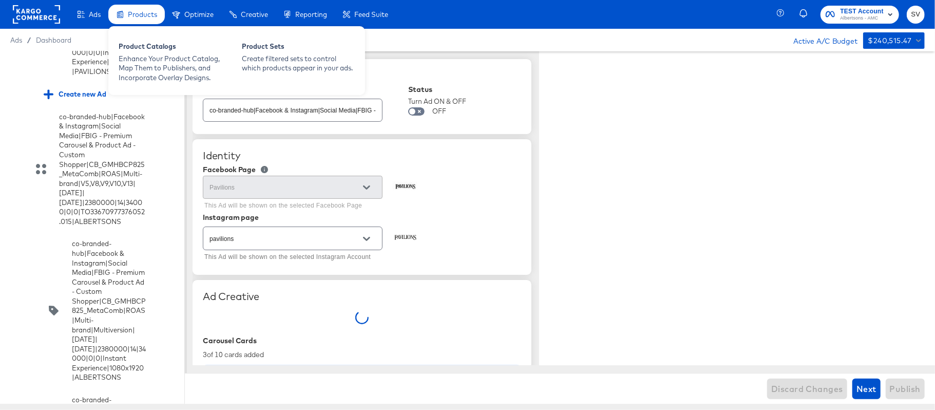
type textarea "x"
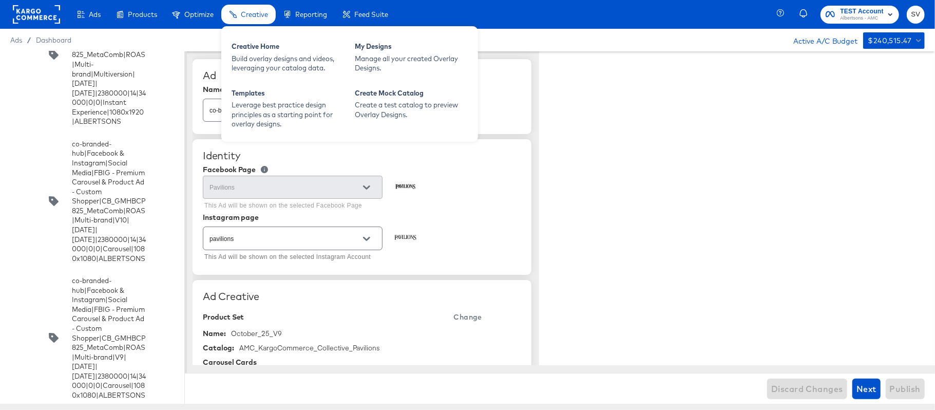
type textarea "x"
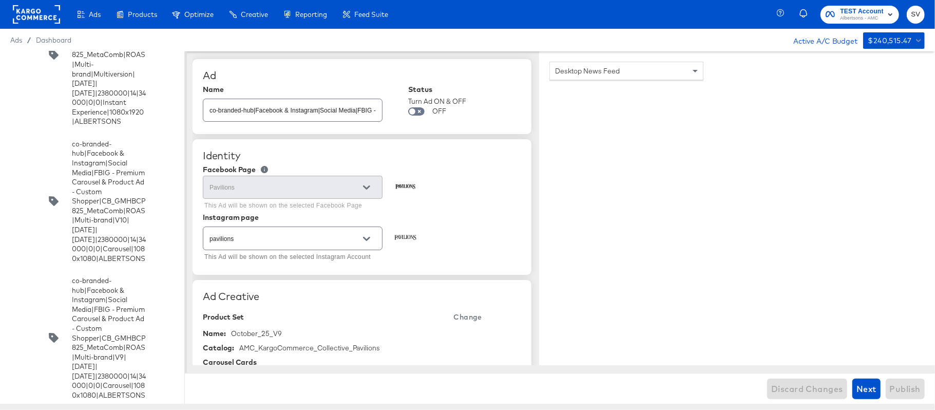
scroll to position [4999, 0]
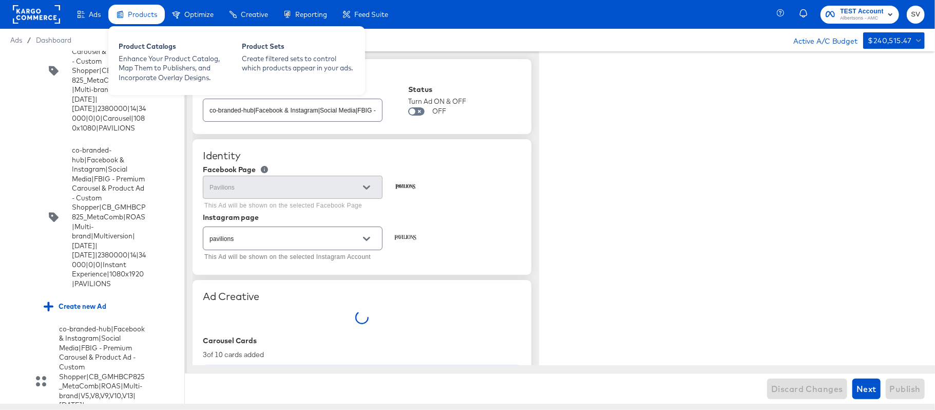
type textarea "x"
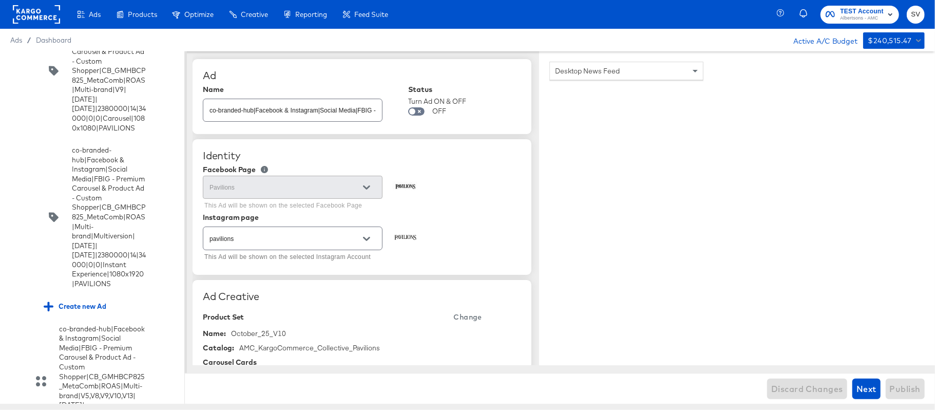
scroll to position [2126, 0]
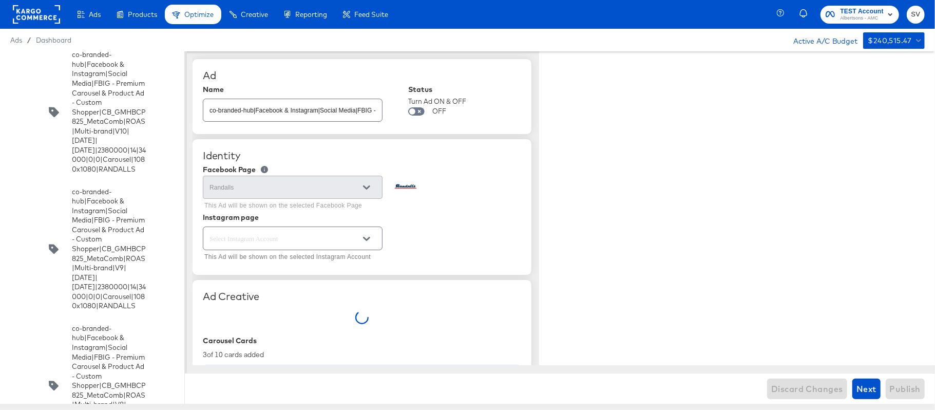
type textarea "x"
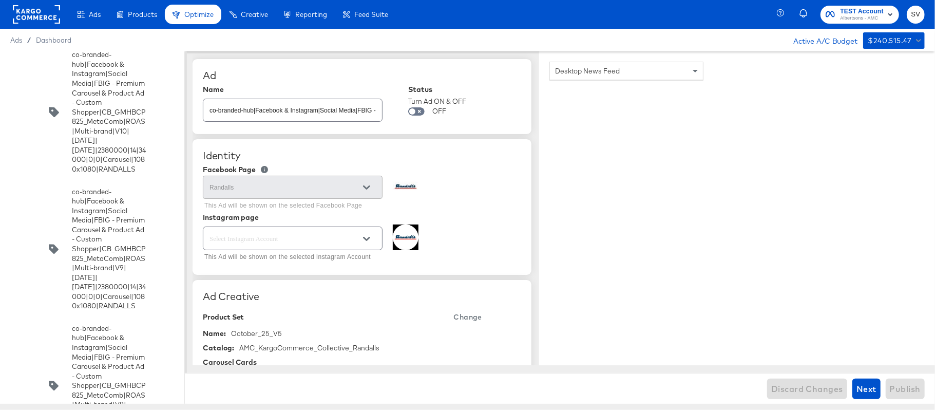
scroll to position [2594, 0]
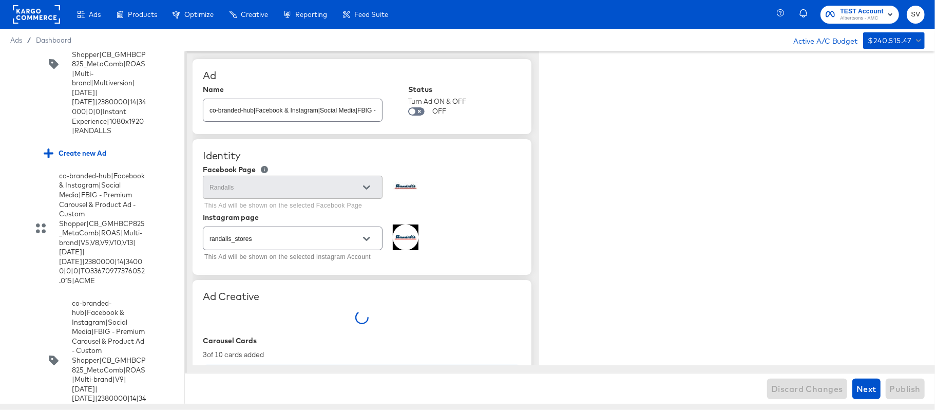
type textarea "x"
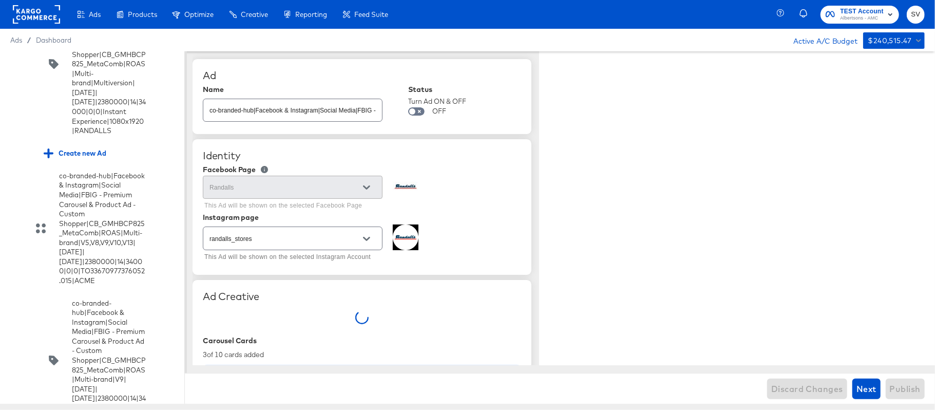
type textarea "x"
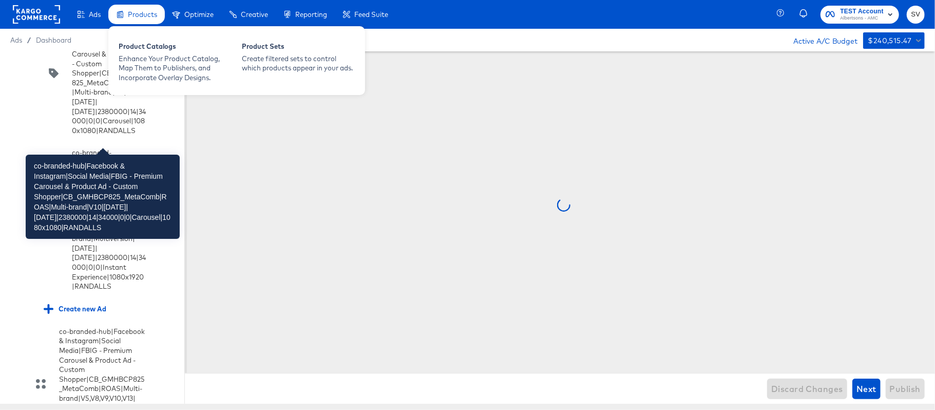
scroll to position [2438, 0]
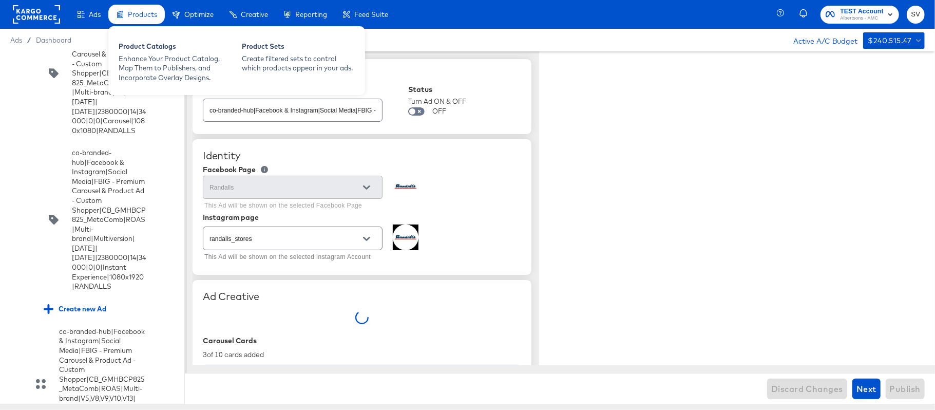
type textarea "x"
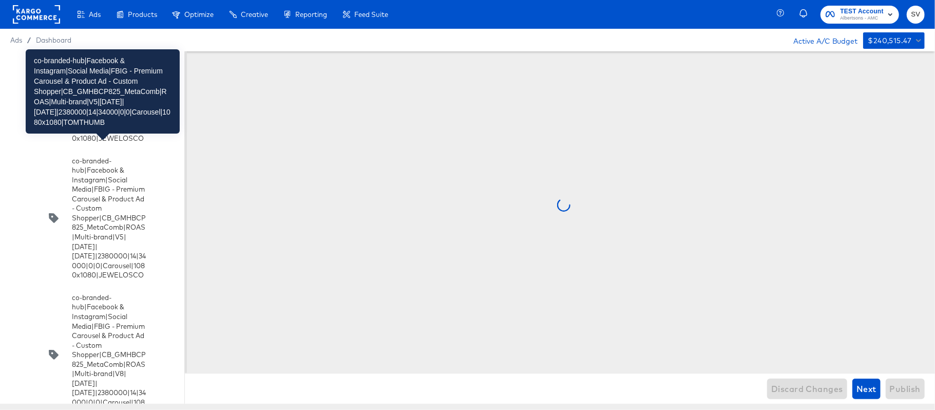
scroll to position [7286, 0]
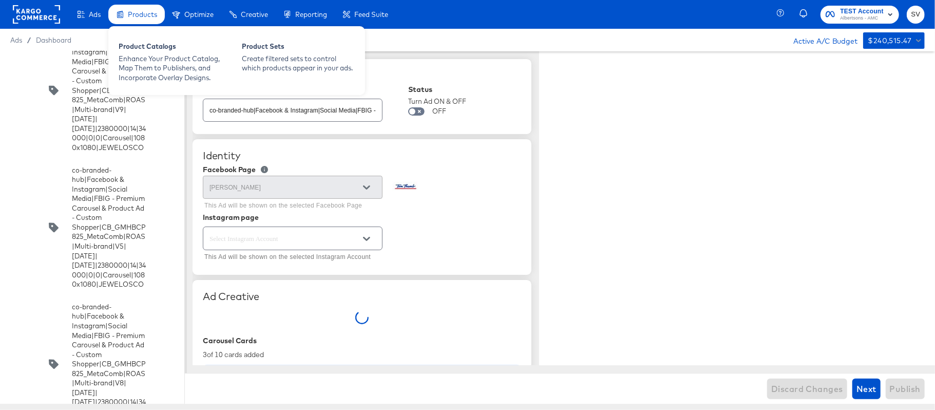
type textarea "x"
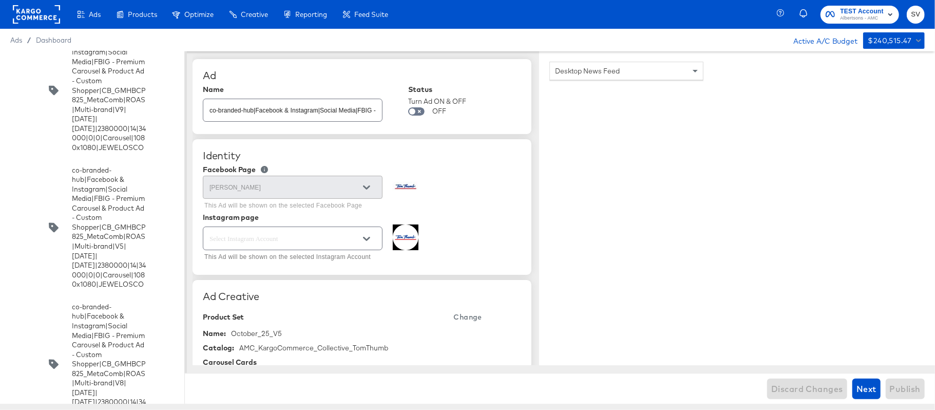
scroll to position [6974, 0]
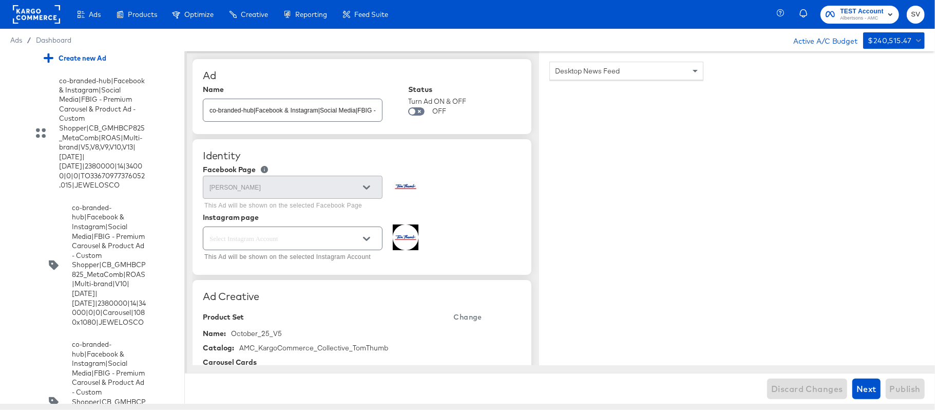
type textarea "x"
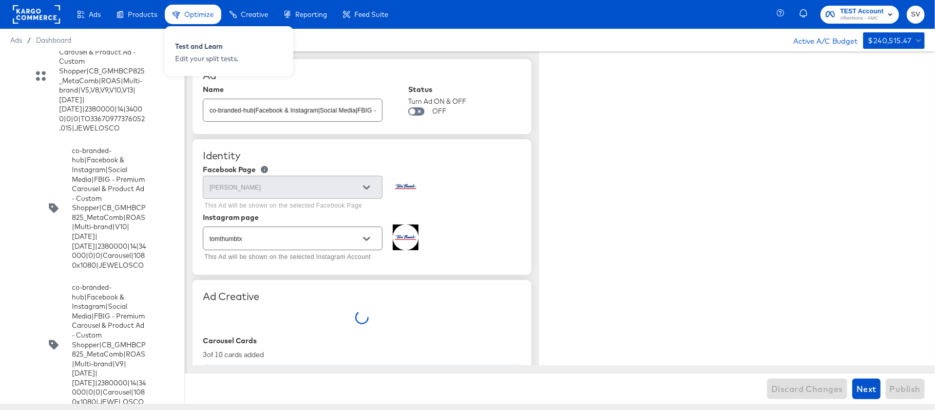
type textarea "x"
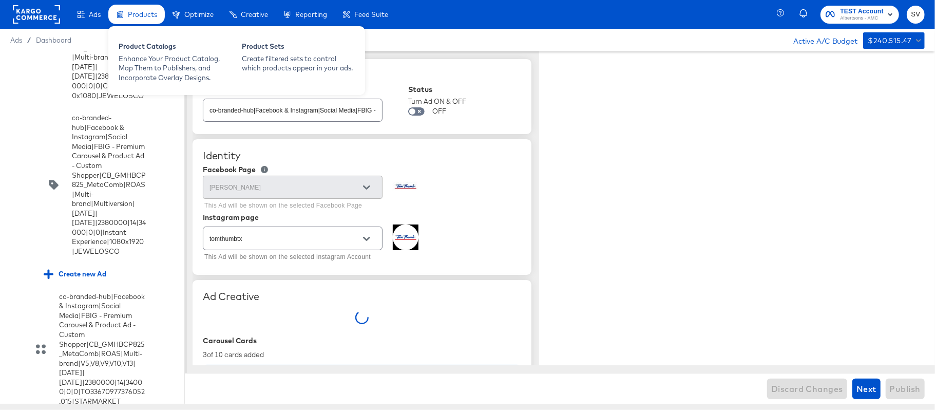
type textarea "x"
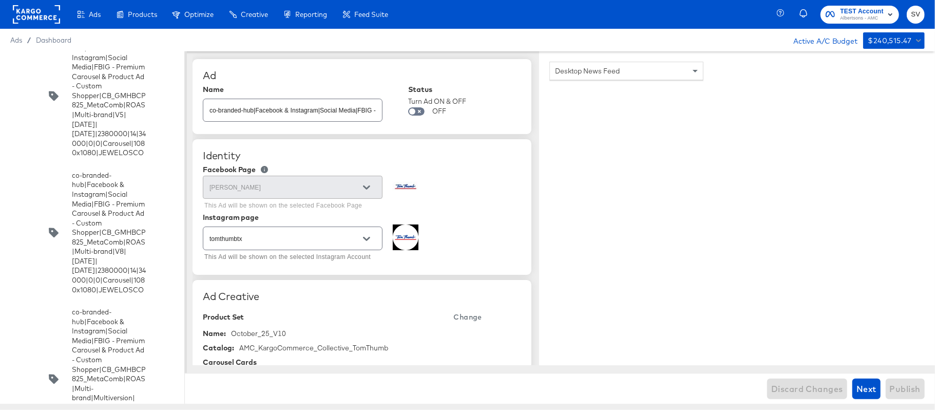
scroll to position [3551, 0]
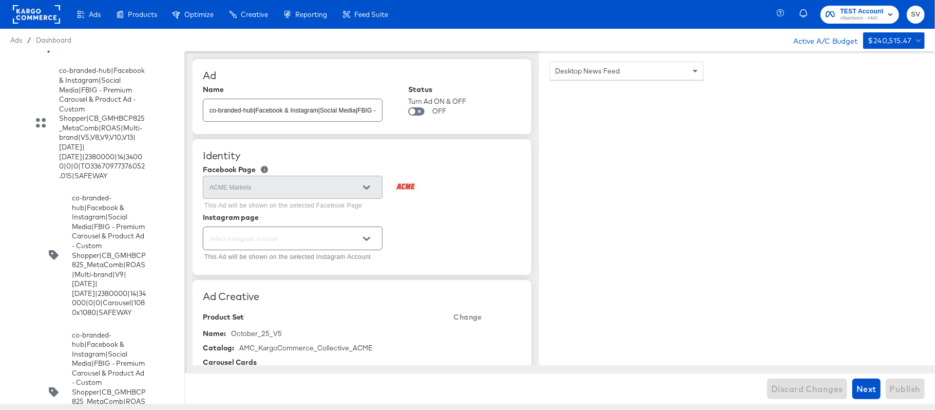
type textarea "x"
